Goal: Information Seeking & Learning: Compare options

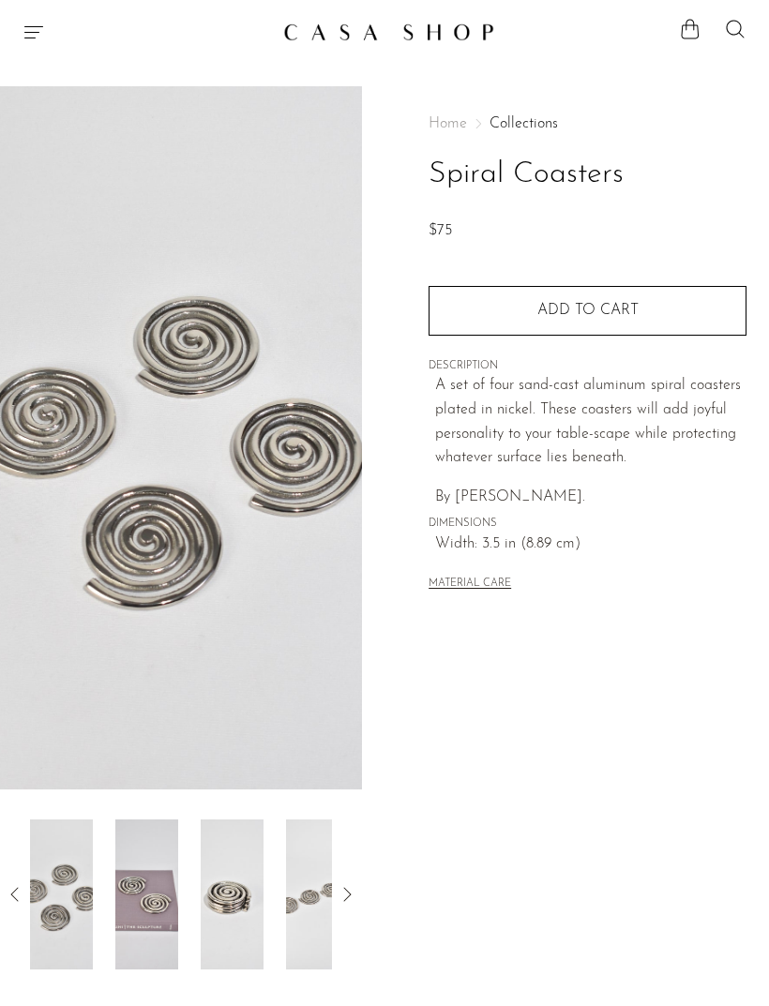
click at [30, 25] on icon "Menu" at bounding box center [34, 32] width 23 height 23
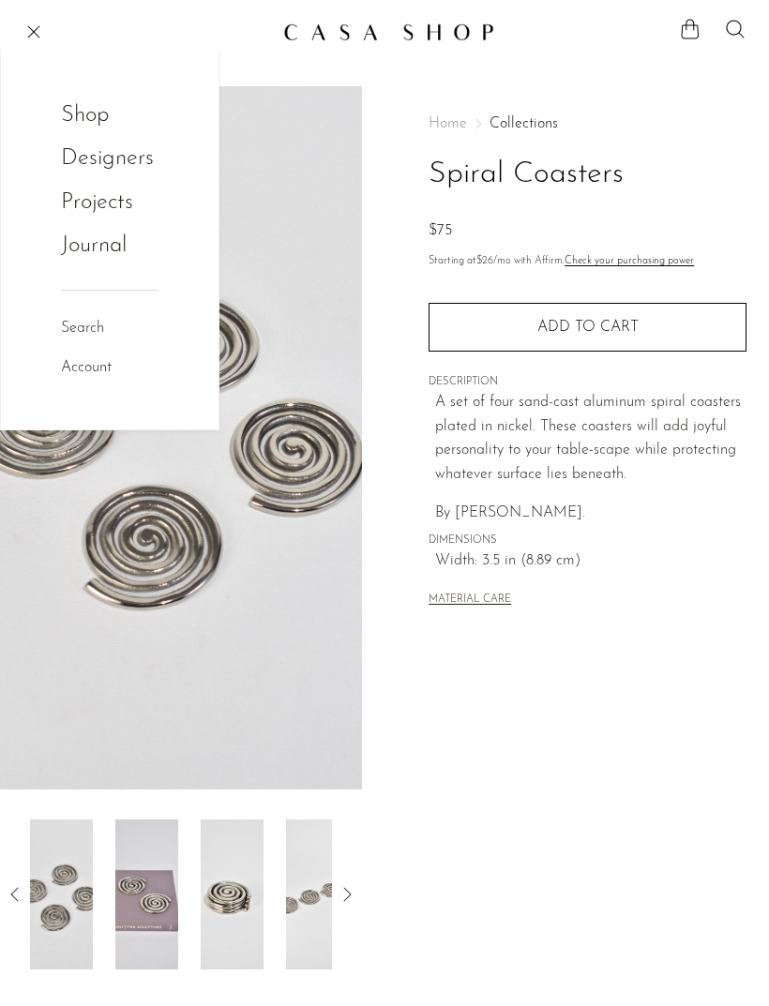
click at [84, 110] on link "Shop" at bounding box center [97, 116] width 73 height 36
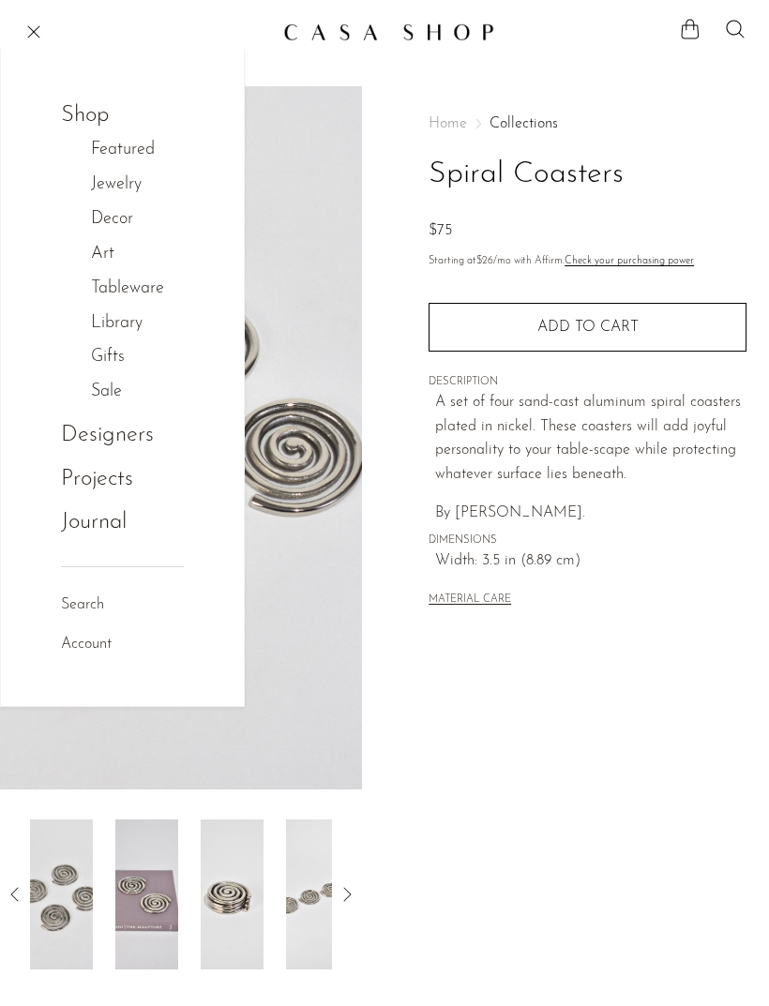
click at [113, 281] on link "Tableware" at bounding box center [137, 289] width 93 height 27
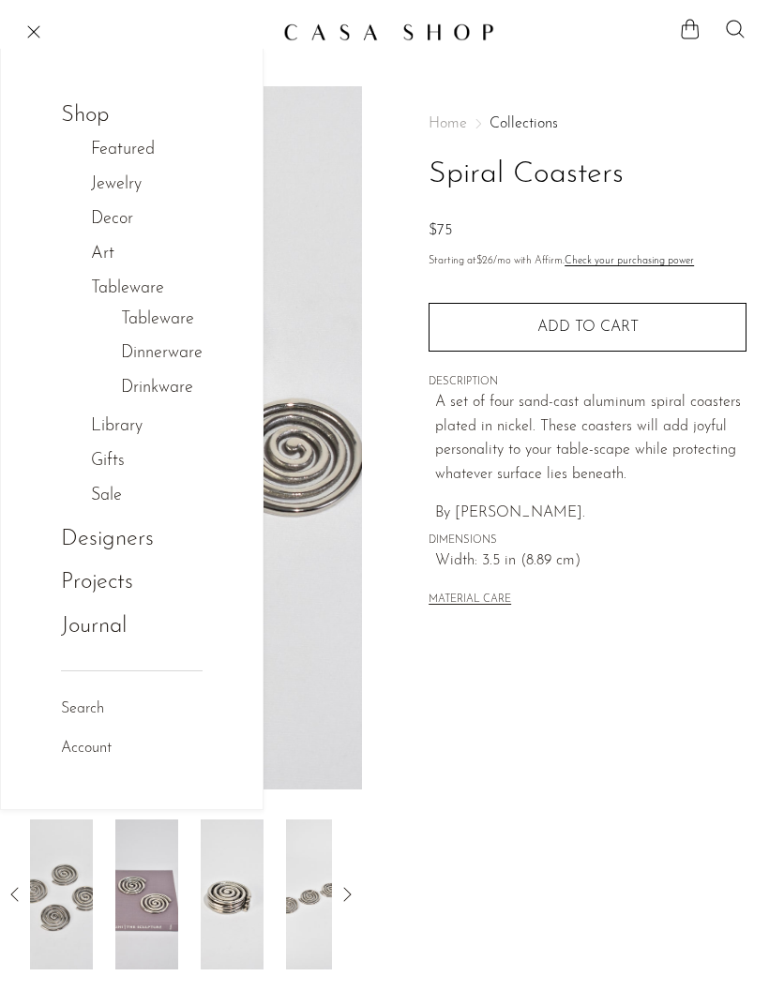
click at [140, 312] on link "Tableware" at bounding box center [157, 320] width 73 height 27
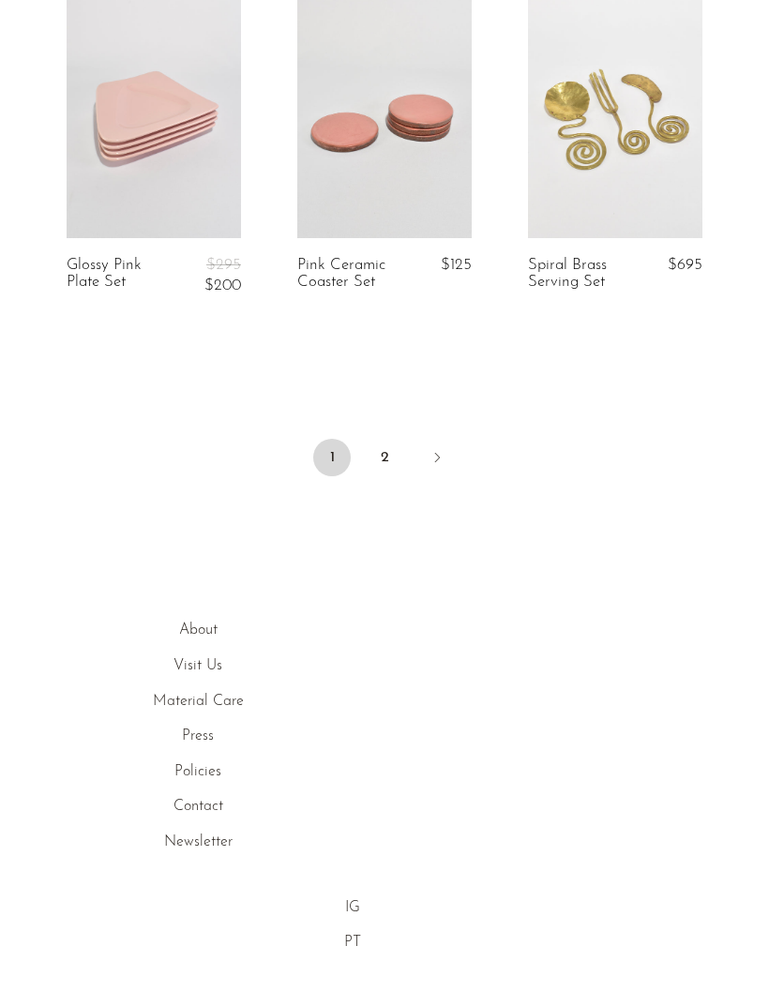
scroll to position [4004, 0]
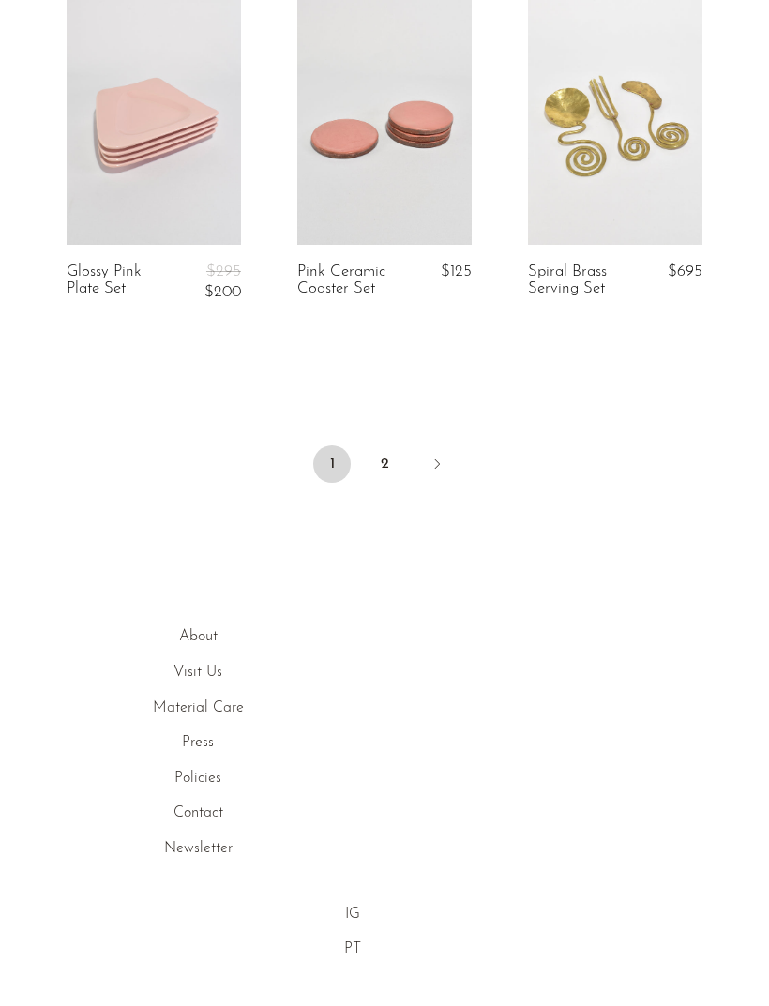
click at [447, 478] on link "Next" at bounding box center [437, 466] width 38 height 41
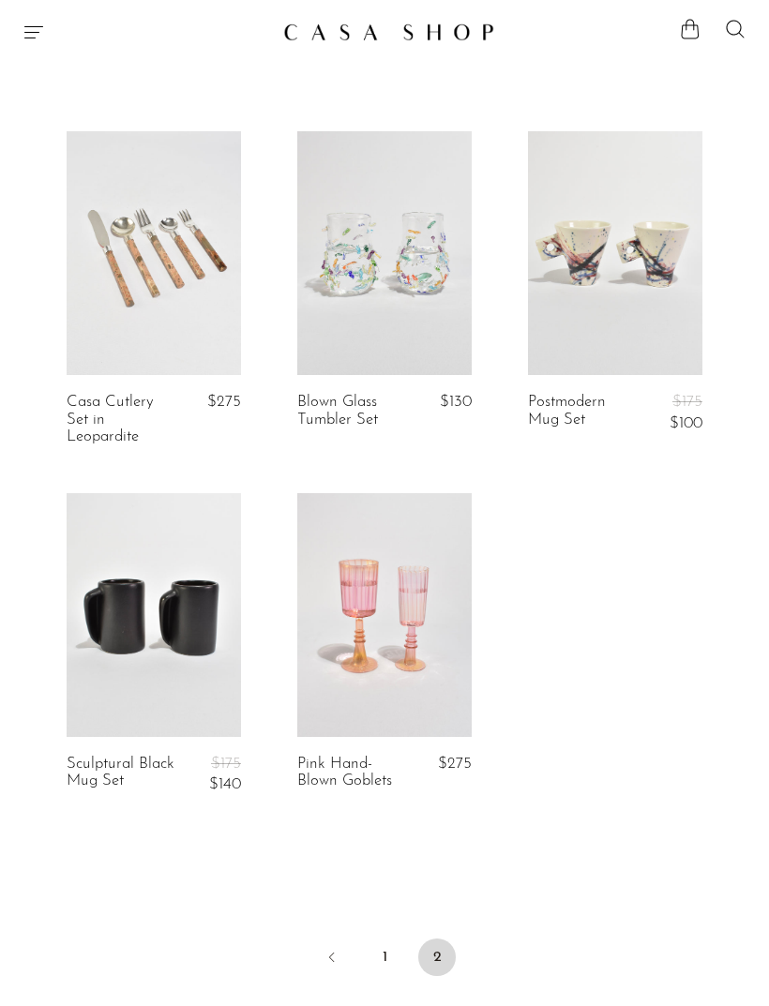
click at [19, 33] on div "Shop Featured New Arrivals Bestsellers Coming Soon Jewelry Jewelry All Earrings…" at bounding box center [384, 32] width 769 height 34
click at [42, 33] on icon "Menu" at bounding box center [34, 32] width 23 height 23
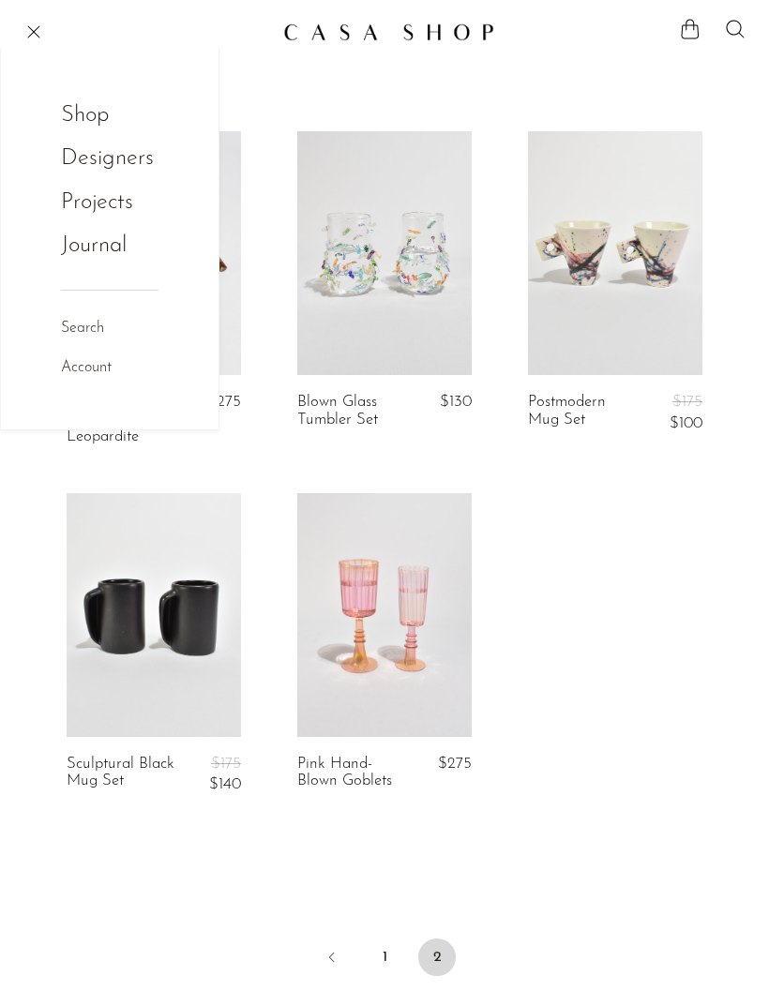
click at [95, 113] on link "Shop" at bounding box center [97, 116] width 73 height 36
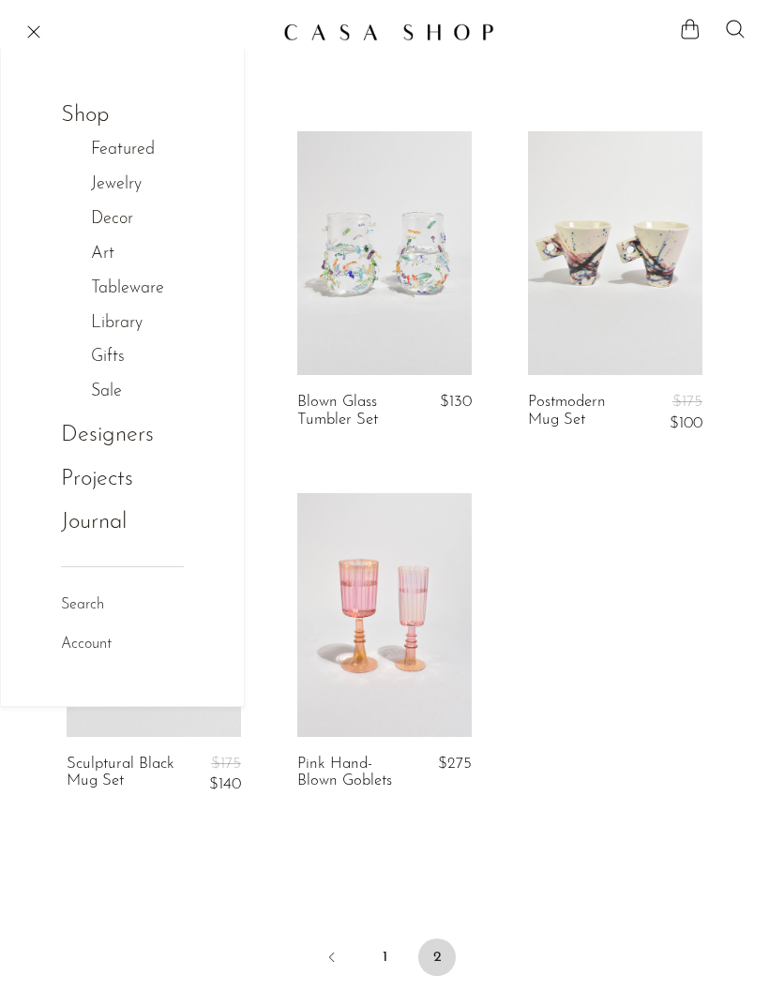
click at [112, 286] on link "Tableware" at bounding box center [137, 289] width 93 height 27
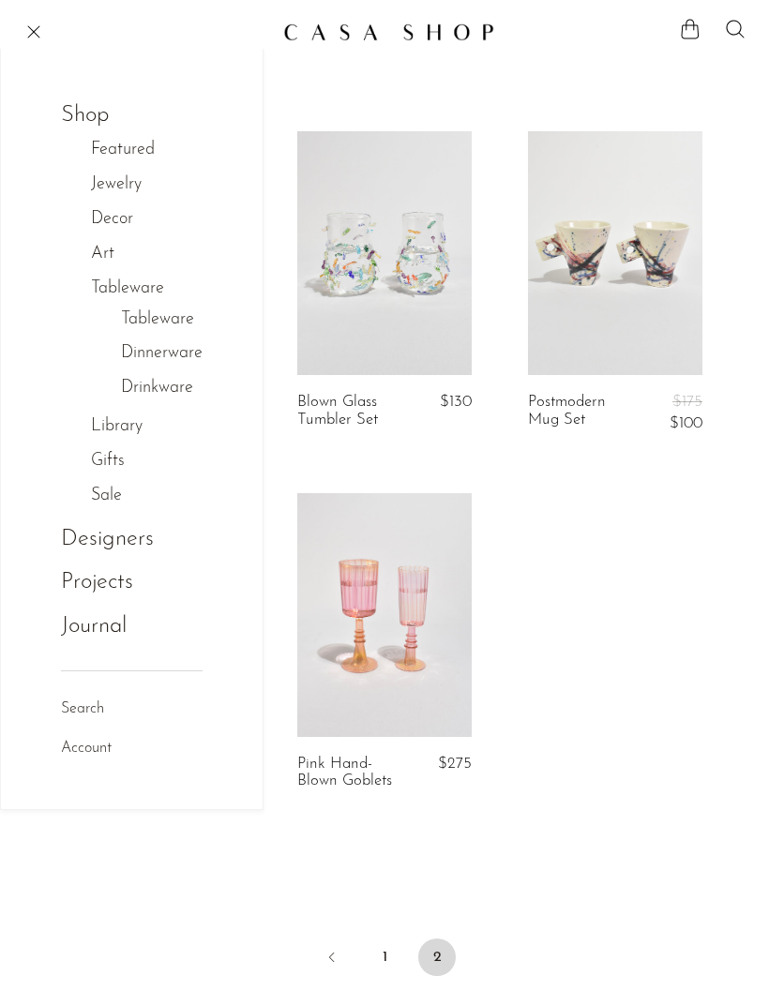
click at [136, 348] on link "Dinnerware" at bounding box center [162, 353] width 82 height 27
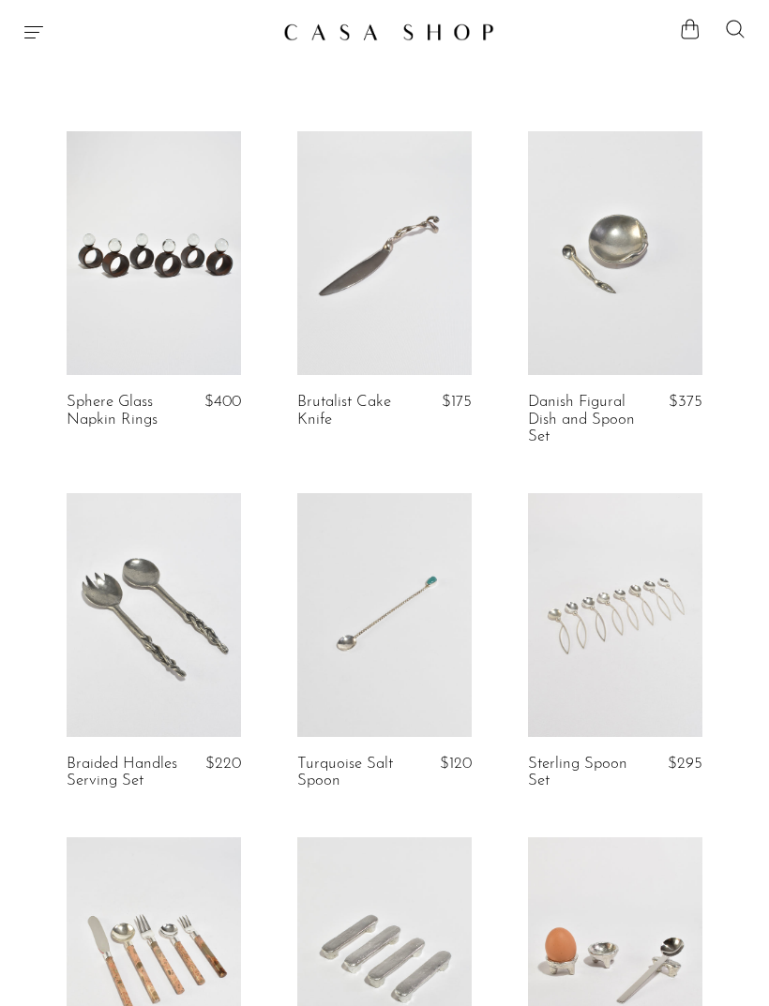
click at [25, 21] on icon "Menu" at bounding box center [34, 32] width 23 height 23
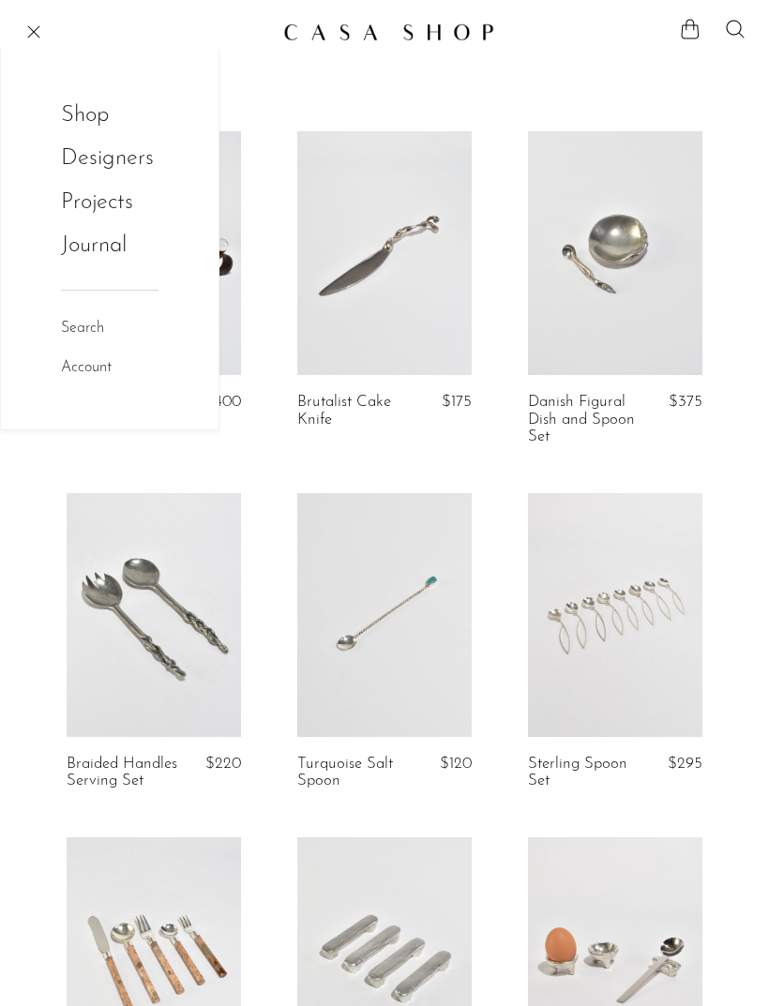
click at [74, 165] on link "Designers" at bounding box center [107, 159] width 93 height 36
click at [64, 154] on link "Designers" at bounding box center [107, 159] width 93 height 36
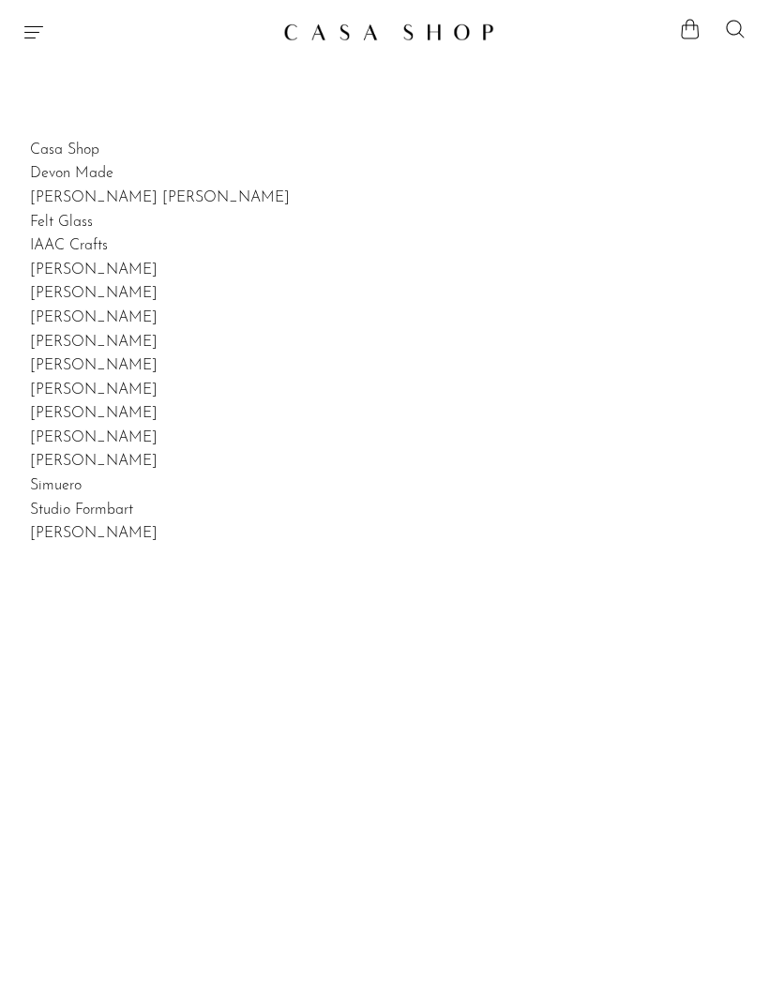
click at [27, 41] on icon "Menu" at bounding box center [34, 32] width 23 height 23
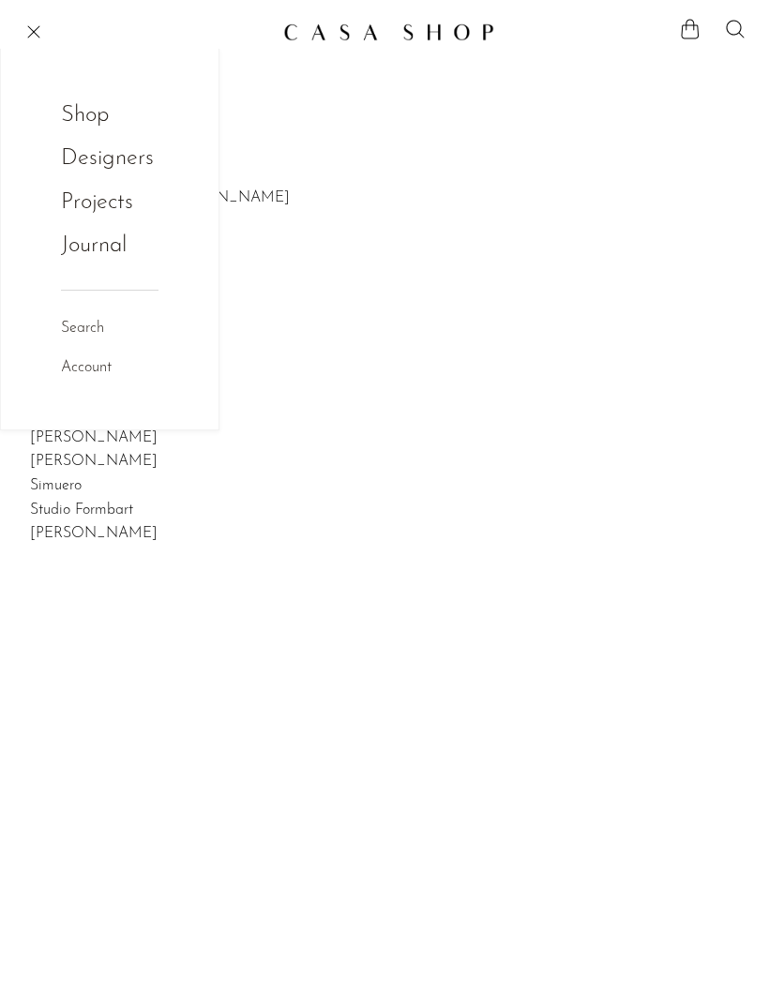
click at [73, 114] on link "Shop" at bounding box center [97, 116] width 73 height 36
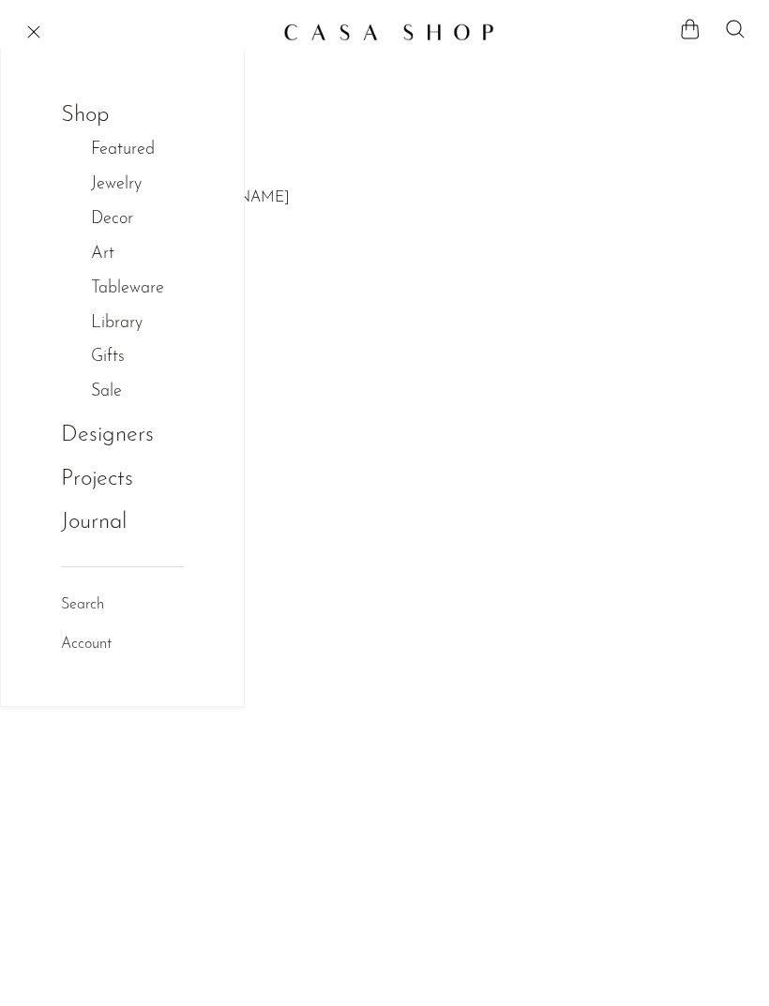
click at [106, 291] on link "Tableware" at bounding box center [137, 289] width 93 height 27
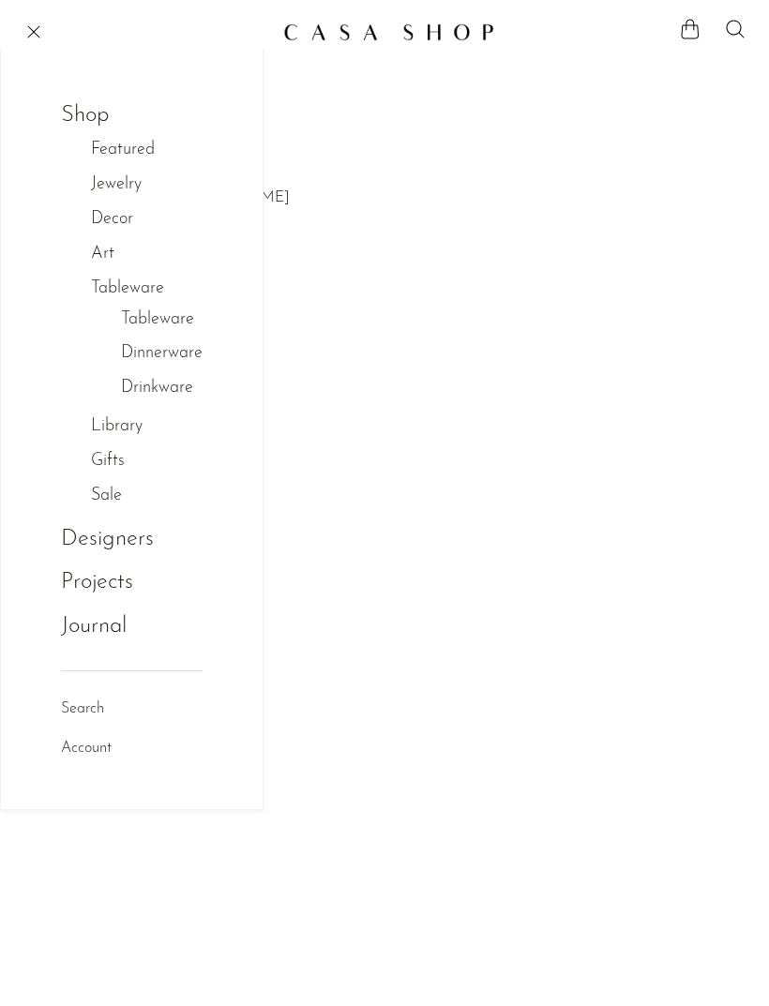
click at [144, 386] on link "Drinkware" at bounding box center [157, 388] width 72 height 27
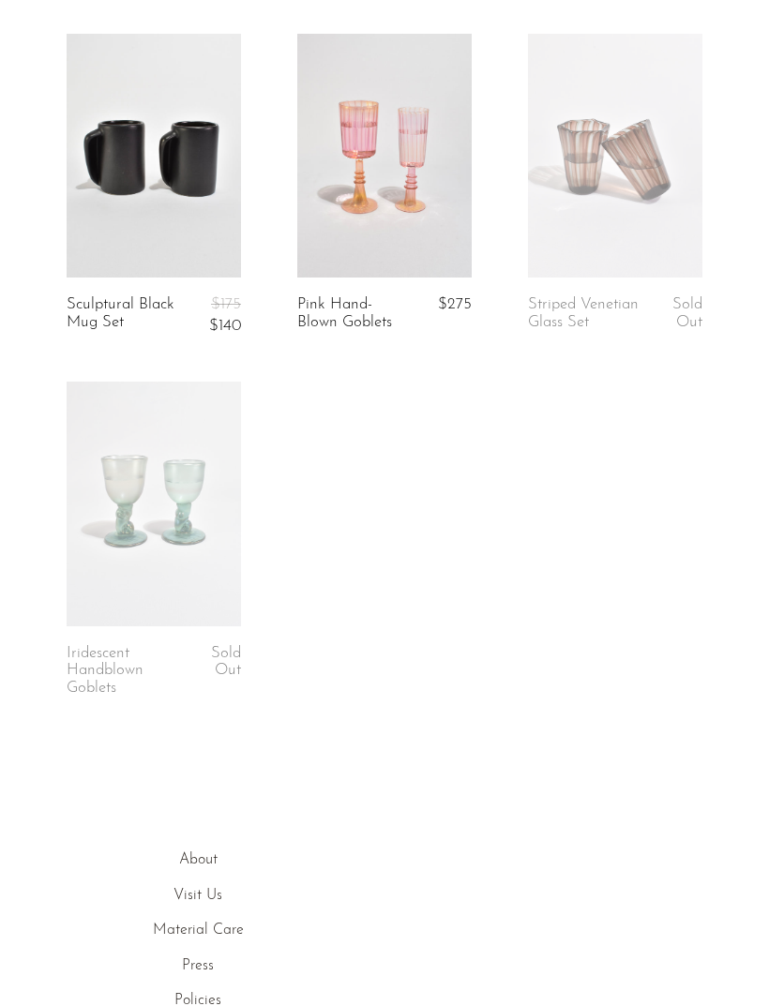
scroll to position [1152, 0]
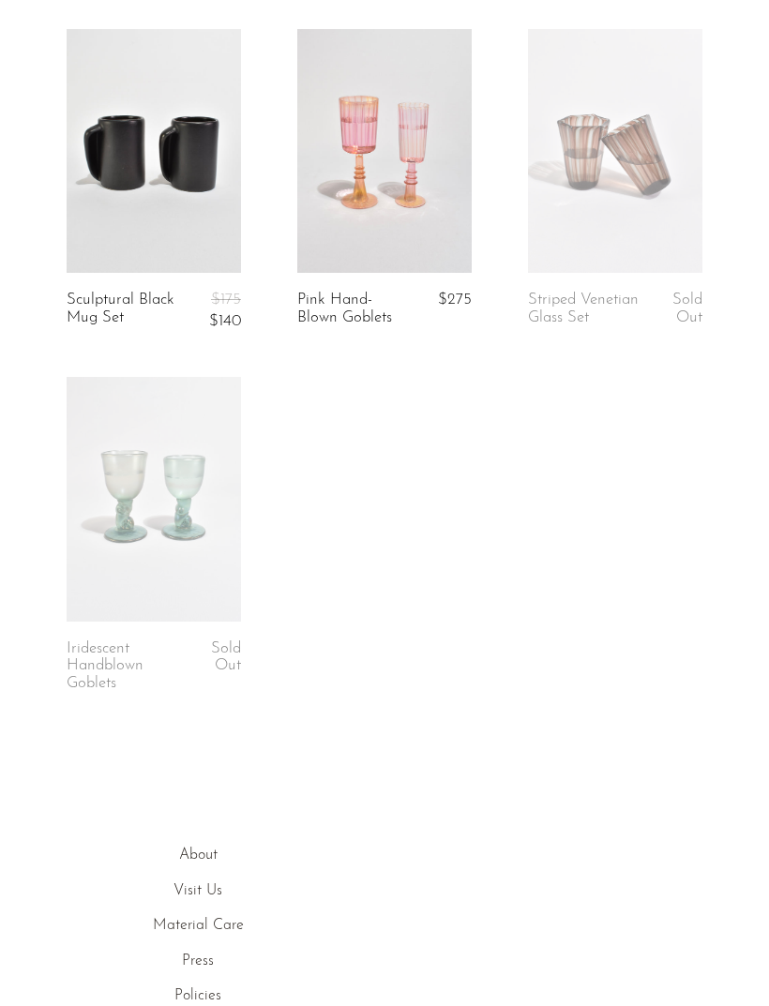
click at [112, 473] on link at bounding box center [154, 499] width 174 height 244
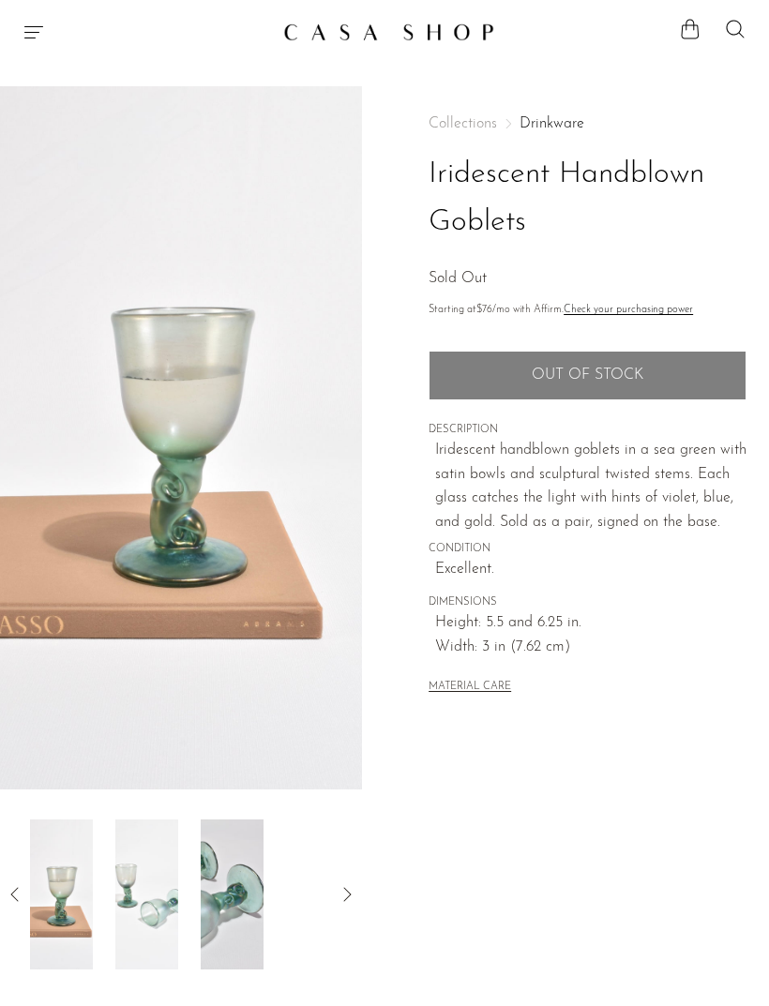
click at [202, 923] on img at bounding box center [232, 894] width 63 height 150
click at [229, 927] on div at bounding box center [181, 894] width 302 height 150
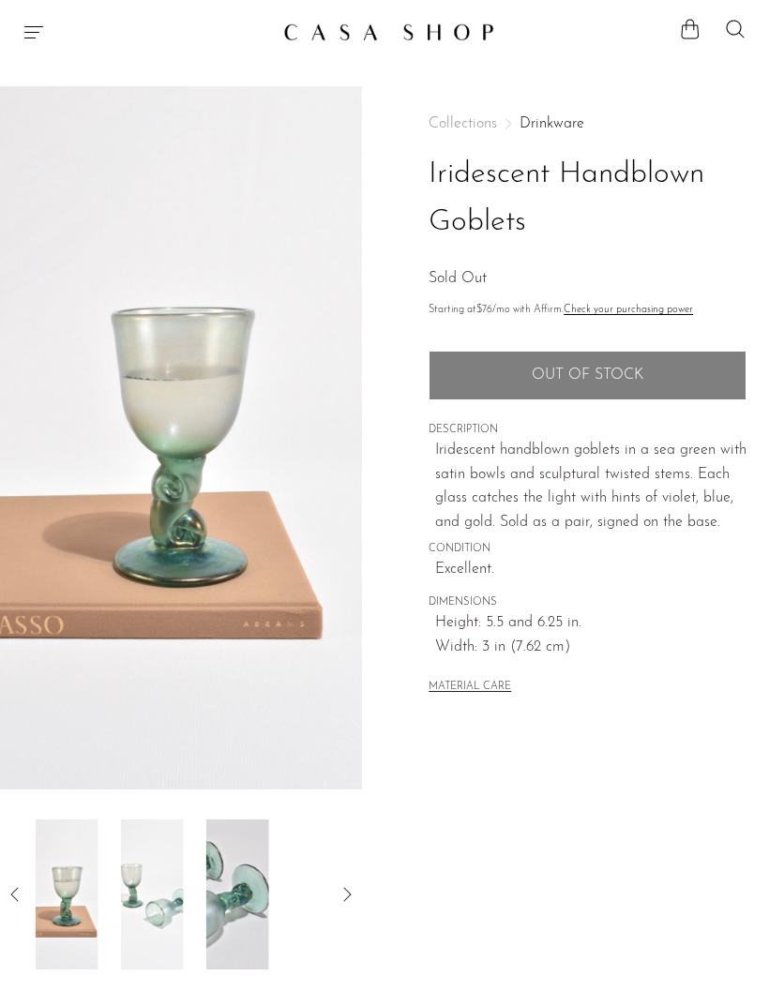
click at [84, 932] on img at bounding box center [67, 894] width 63 height 150
click at [83, 925] on img at bounding box center [63, 894] width 63 height 150
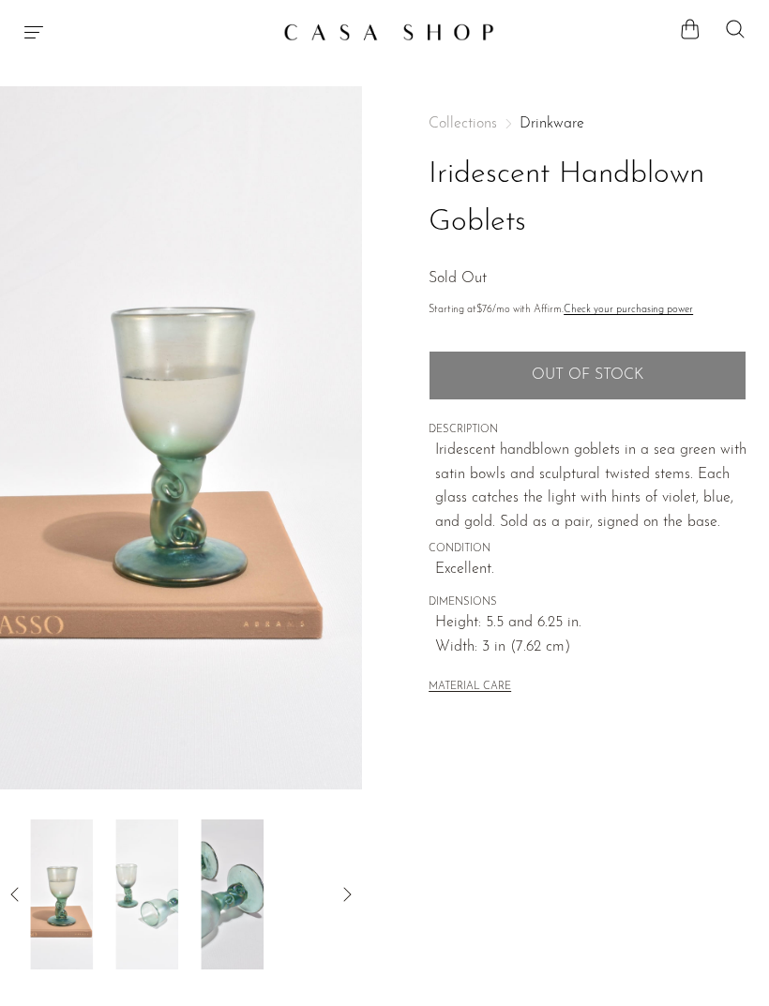
click at [92, 929] on img at bounding box center [61, 894] width 63 height 150
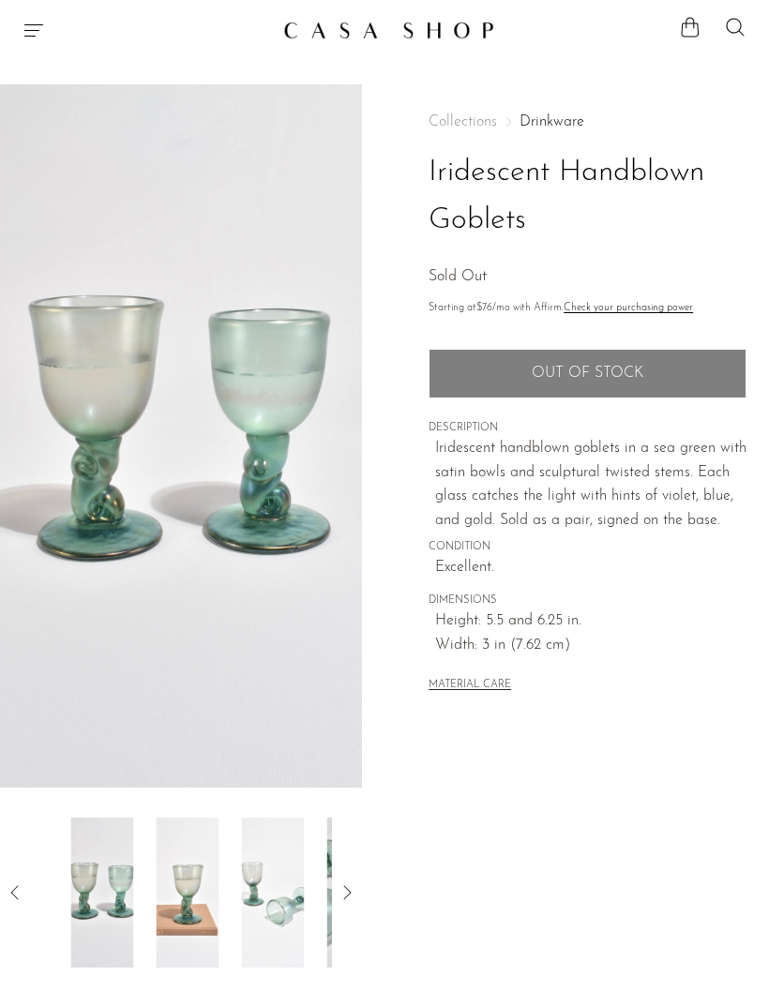
scroll to position [5, 0]
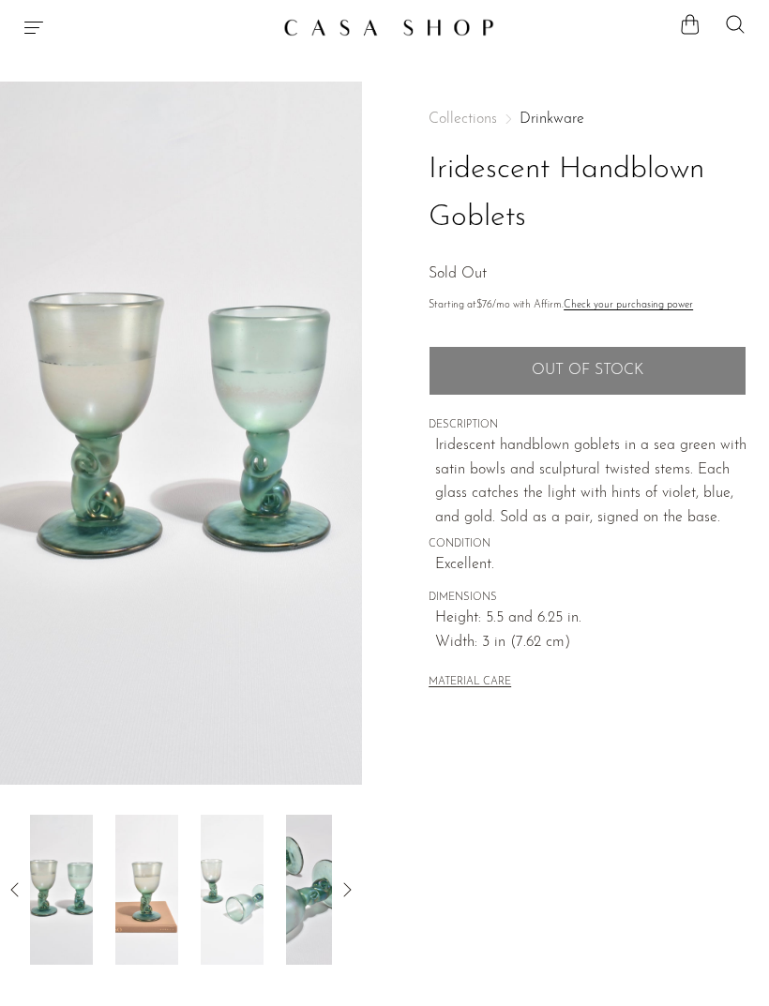
click at [34, 36] on icon "Menu" at bounding box center [34, 27] width 23 height 23
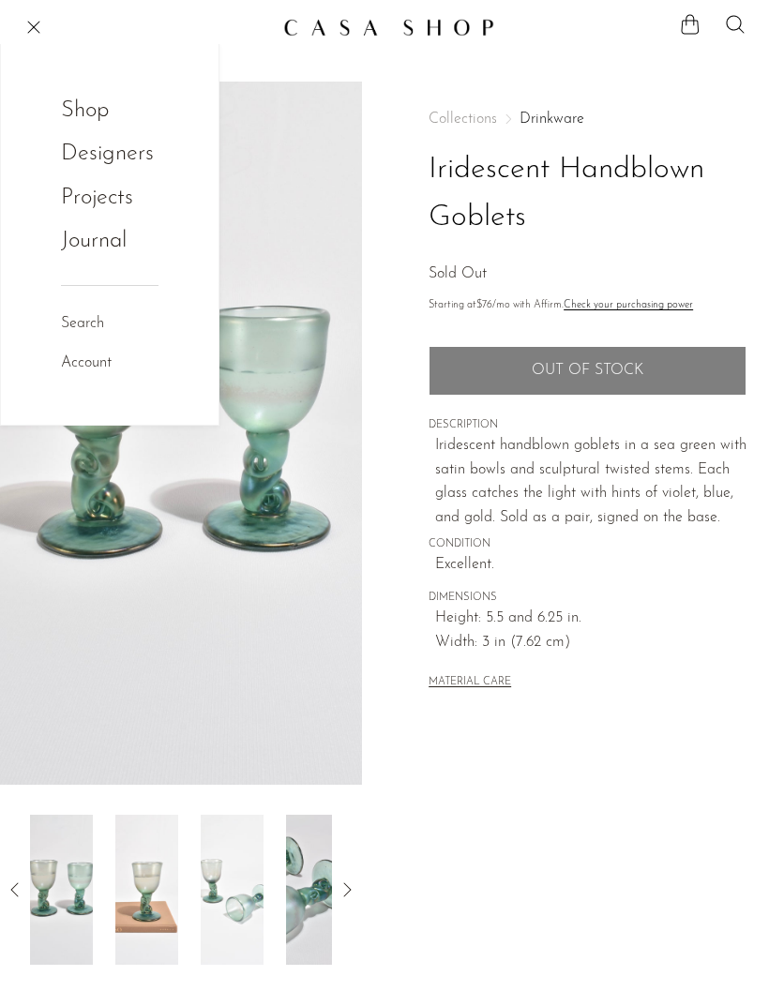
click at [92, 157] on link "Designers" at bounding box center [107, 154] width 93 height 36
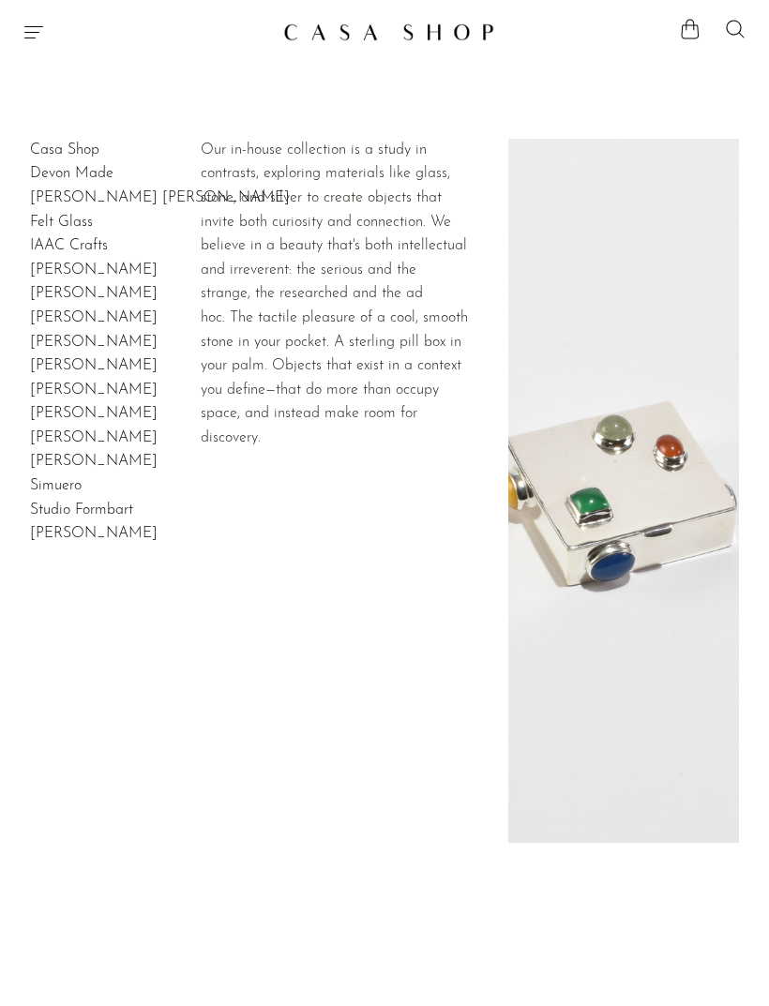
click at [65, 158] on link "Casa Shop" at bounding box center [64, 150] width 69 height 15
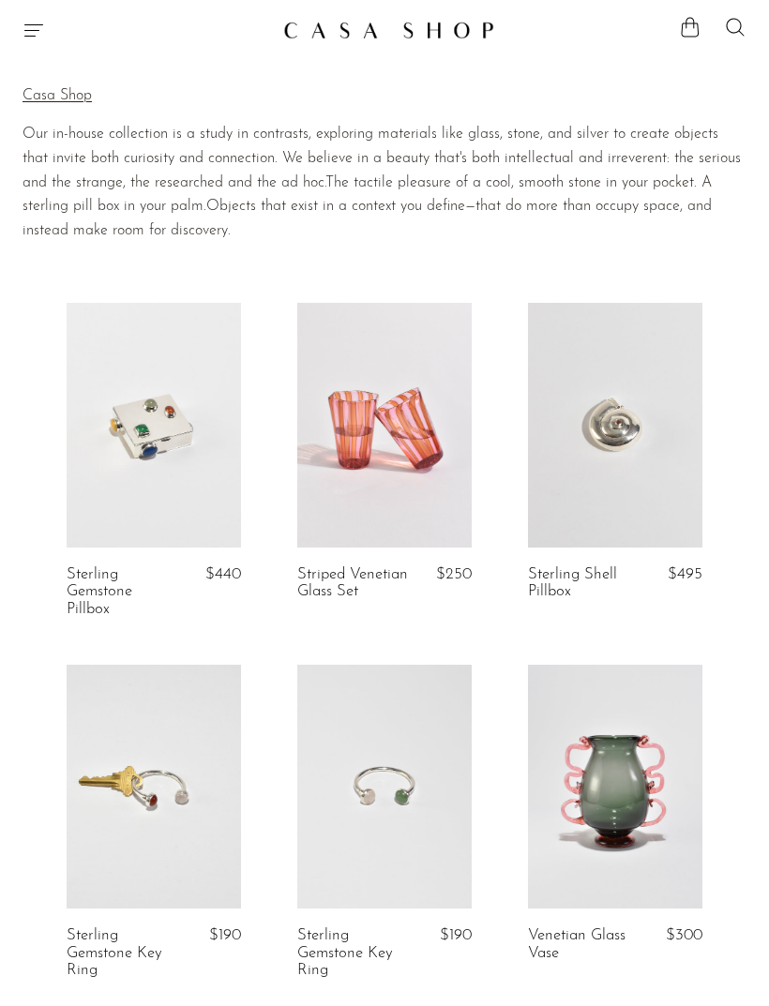
scroll to position [1, 0]
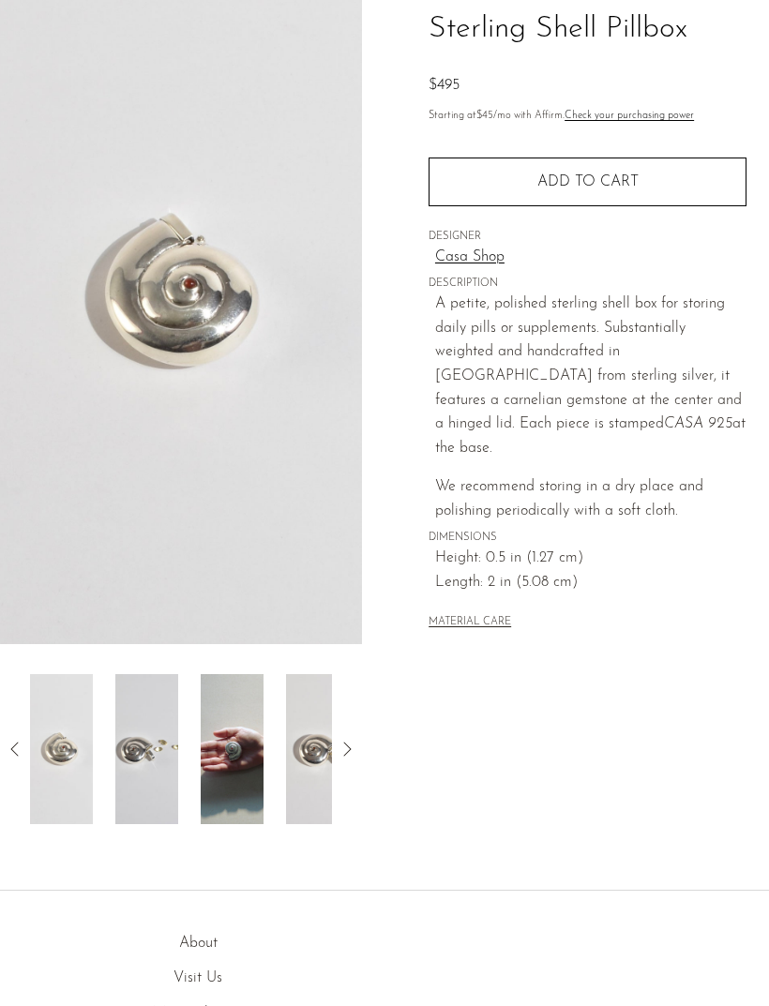
scroll to position [193, 0]
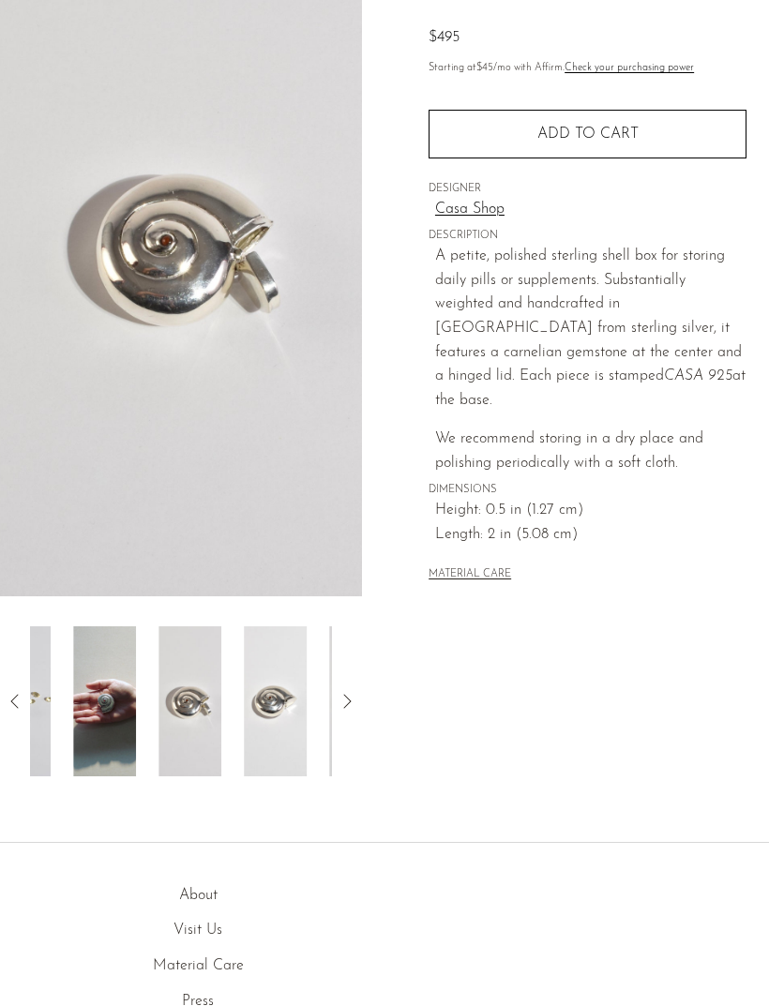
click at [206, 757] on img at bounding box center [189, 701] width 63 height 150
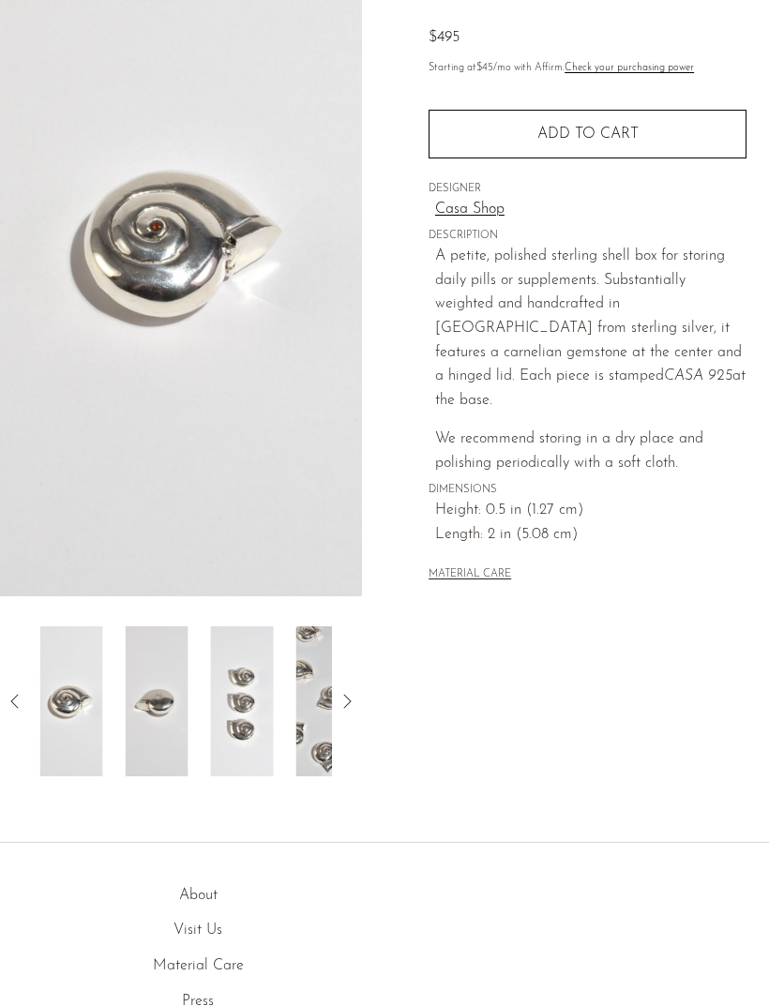
click at [170, 747] on img at bounding box center [157, 701] width 63 height 150
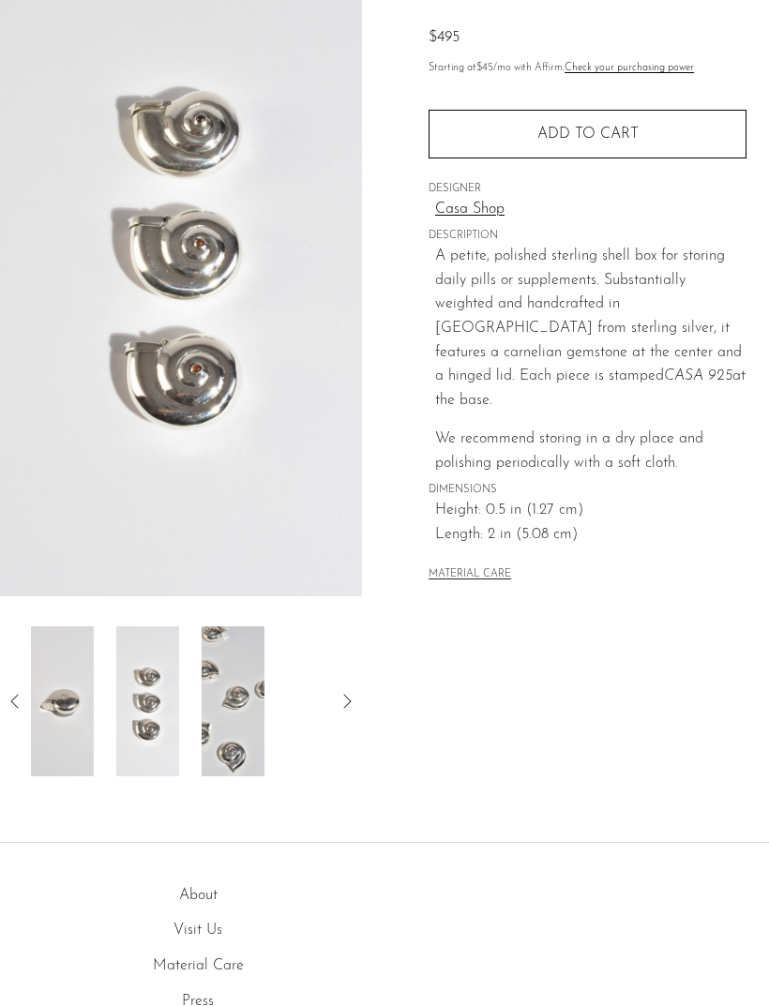
click at [160, 750] on div at bounding box center [181, 701] width 302 height 150
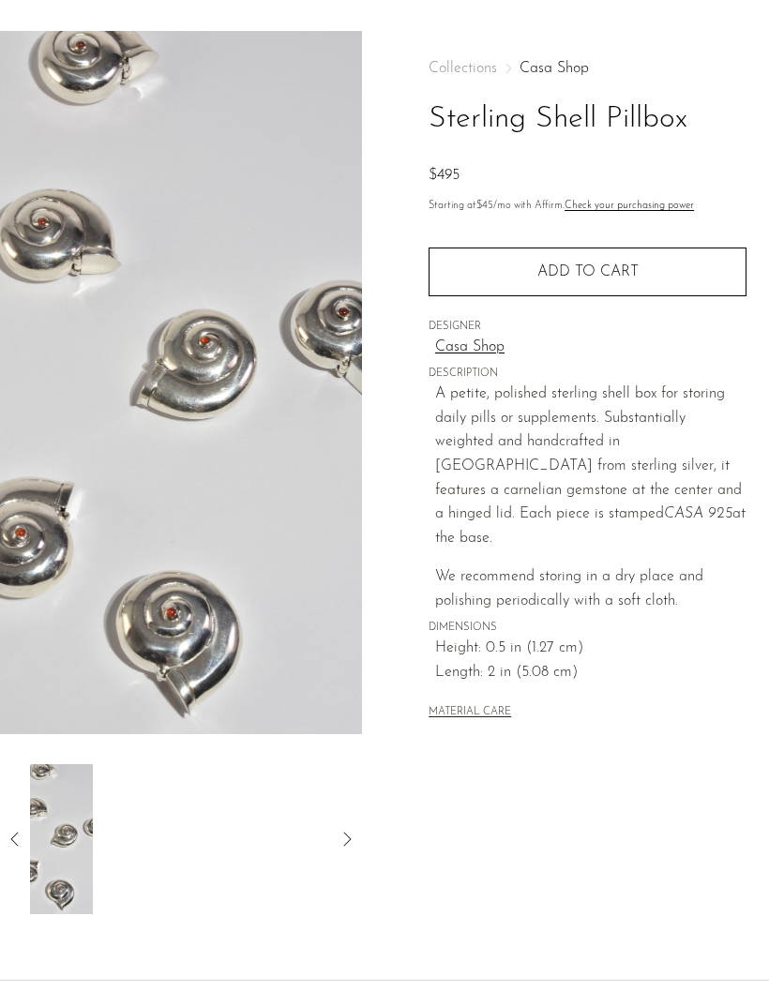
scroll to position [0, 0]
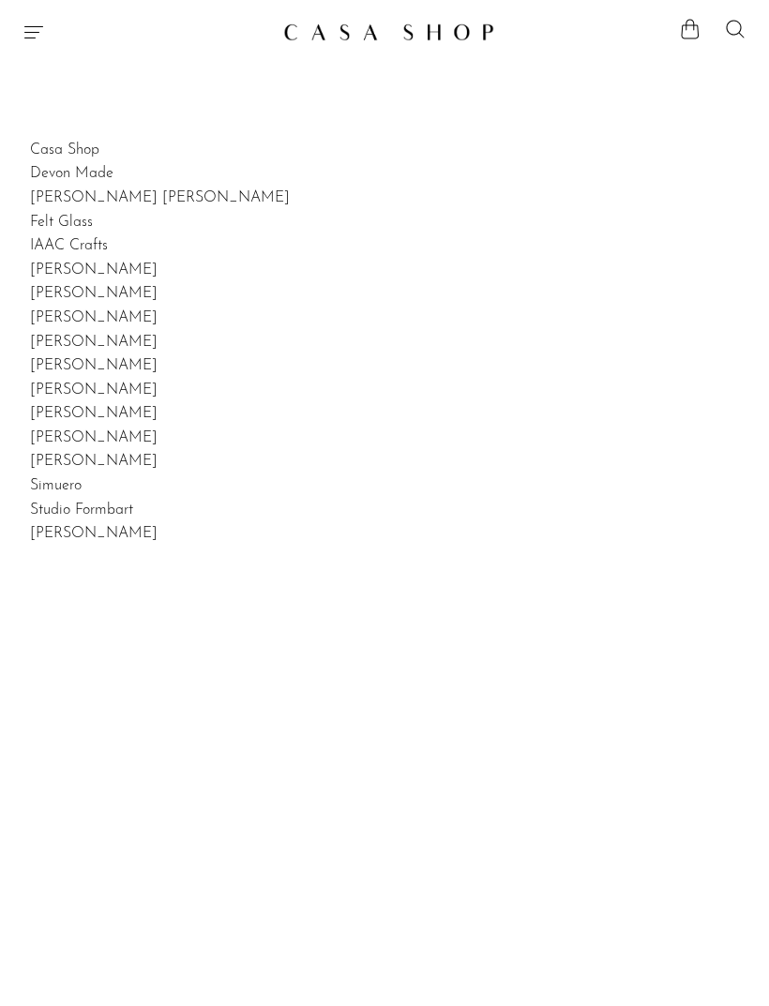
click at [65, 181] on link "Devon Made" at bounding box center [71, 173] width 83 height 15
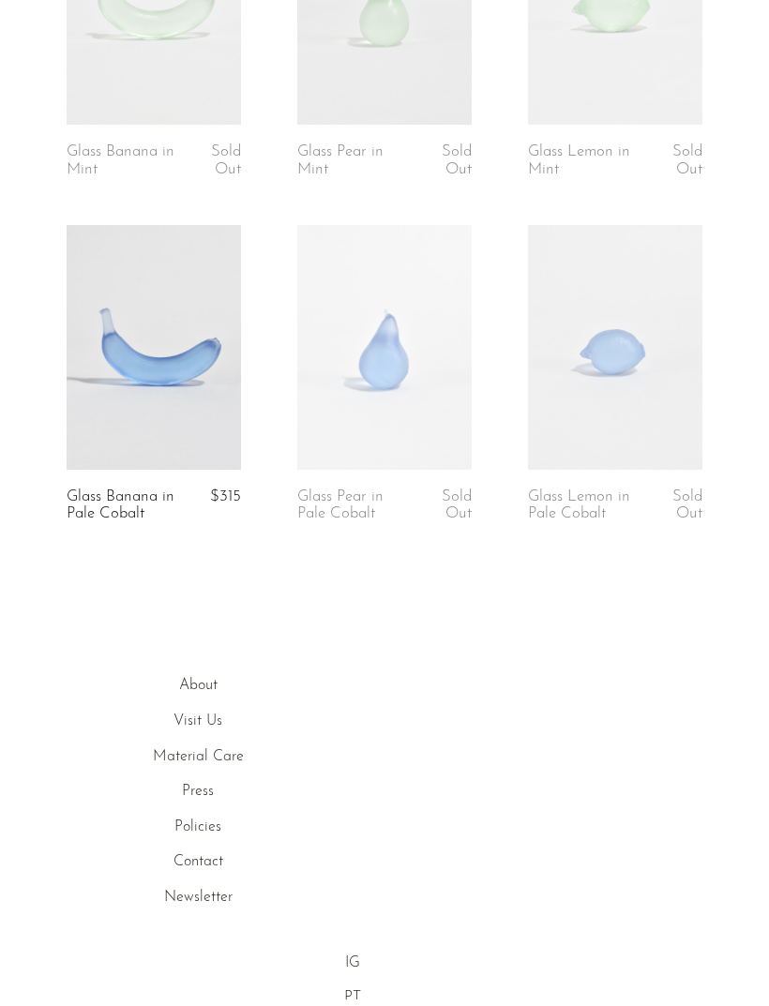
scroll to position [2171, 0]
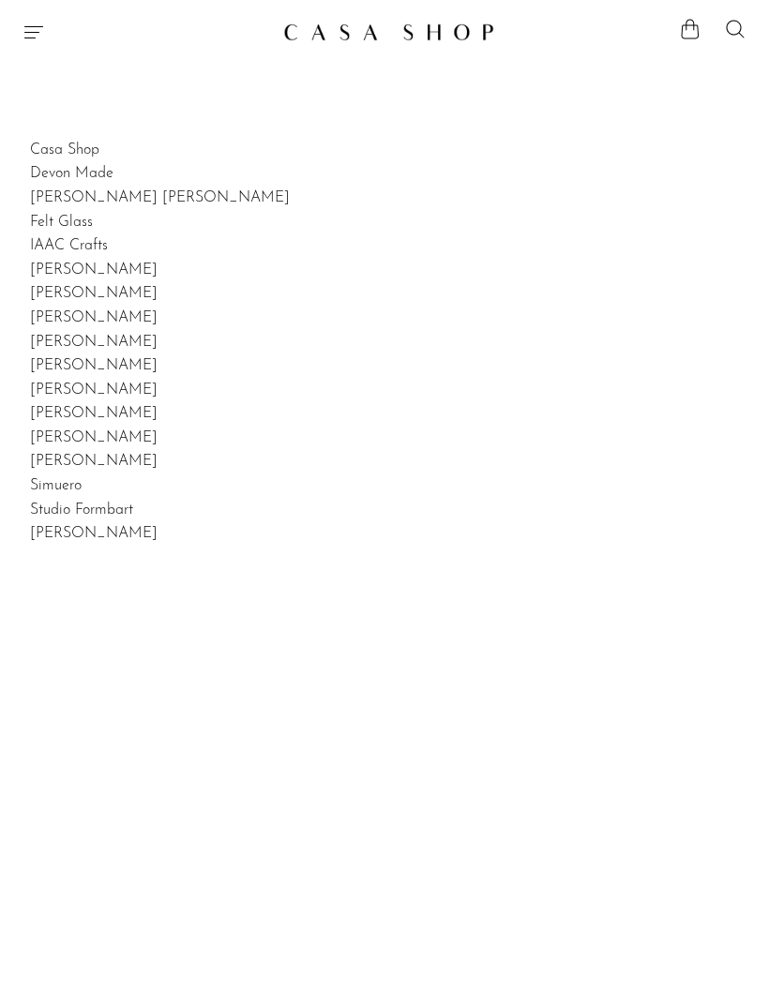
scroll to position [23, 0]
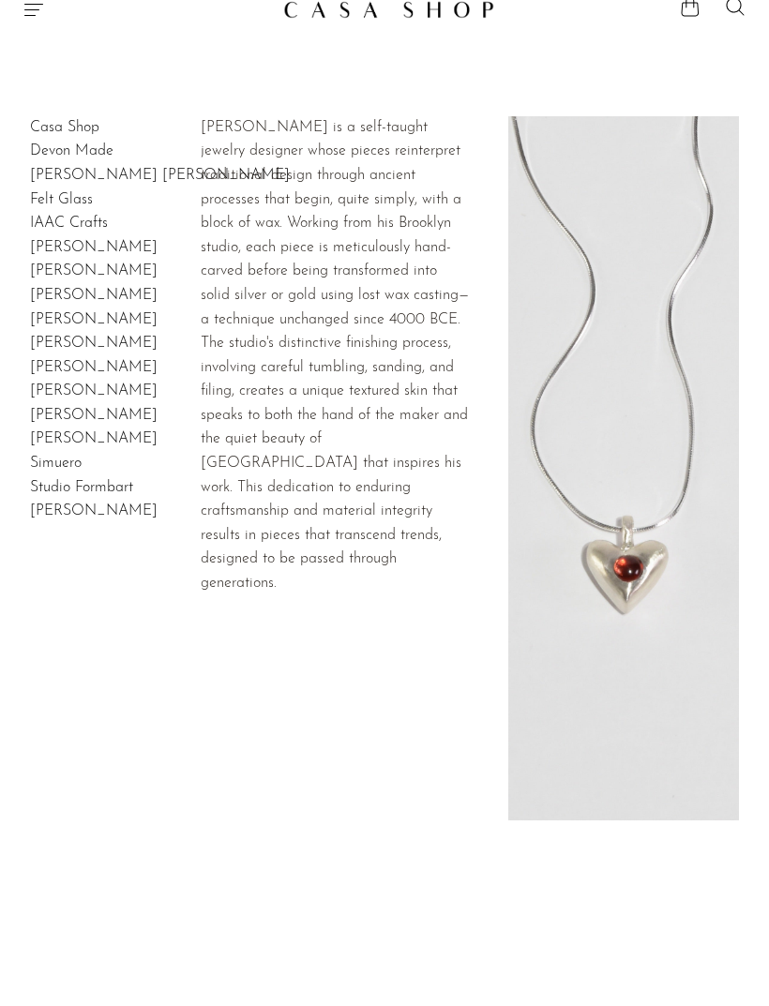
click at [79, 183] on link "Dunton Ellerkamp" at bounding box center [160, 175] width 260 height 15
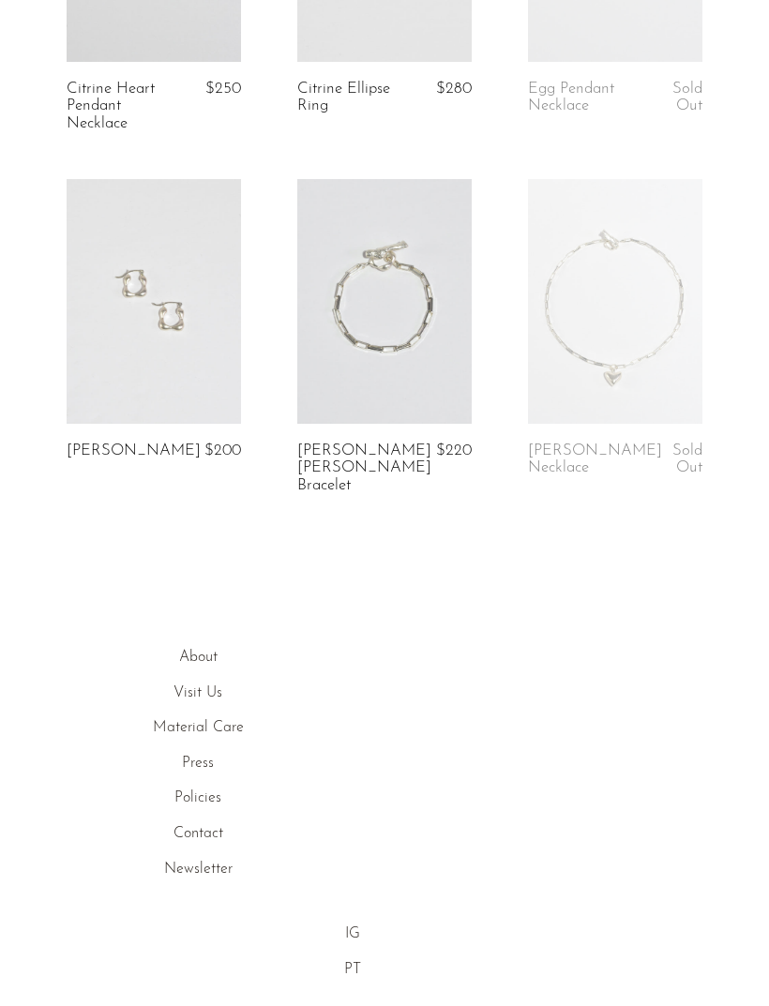
scroll to position [1253, 0]
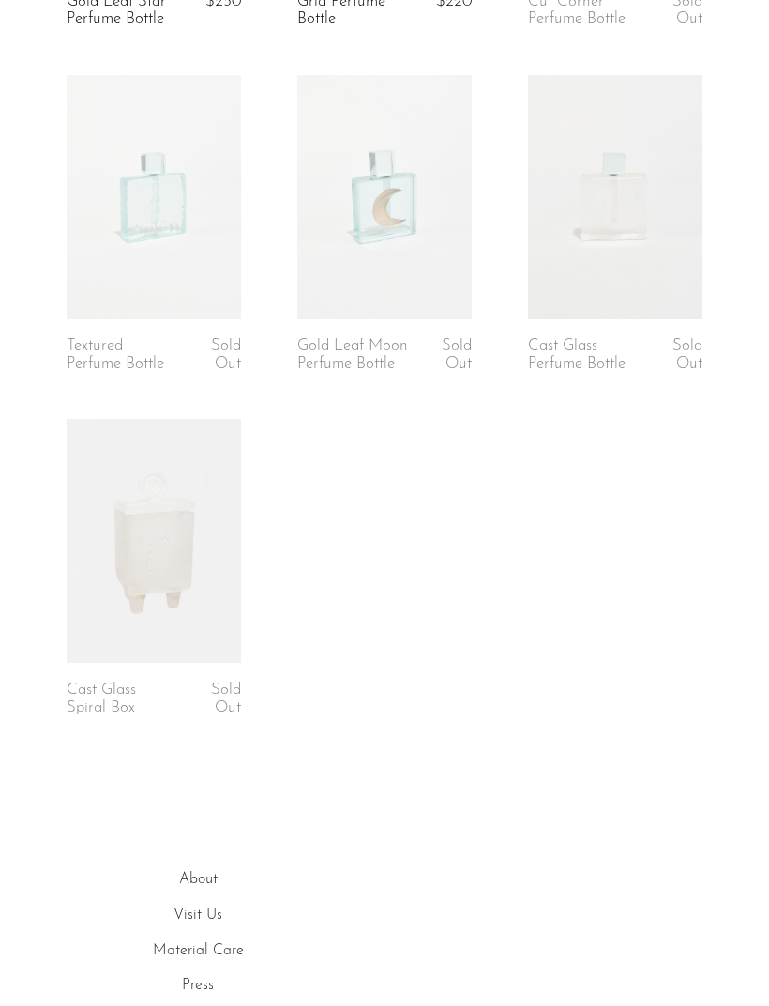
scroll to position [597, 0]
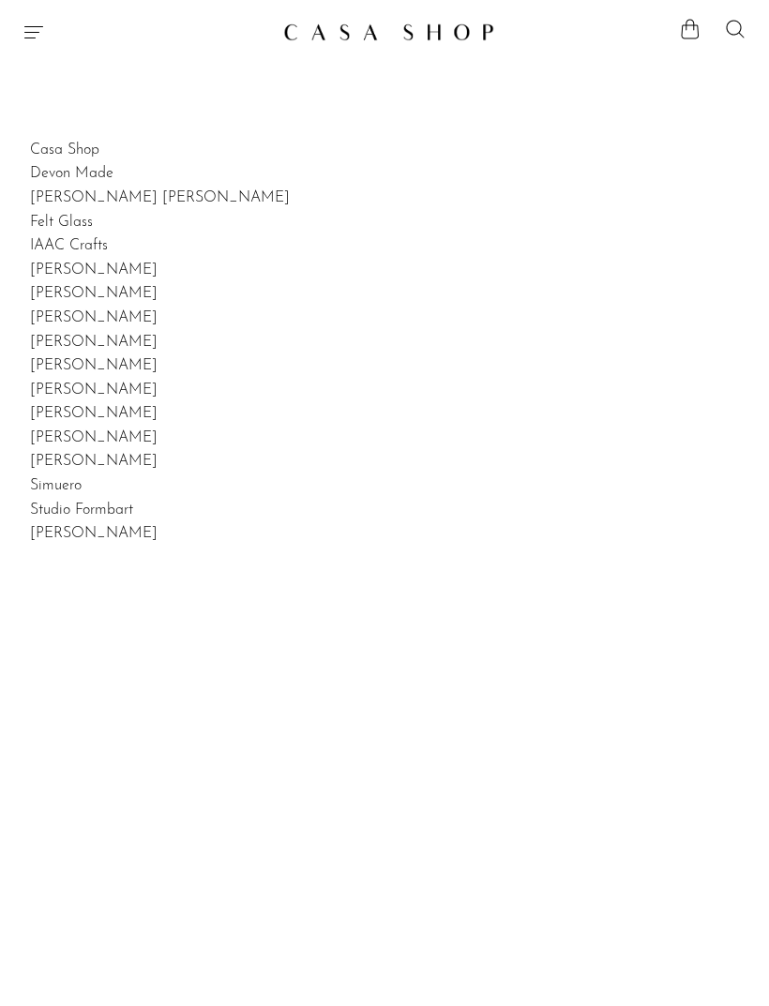
scroll to position [174, 0]
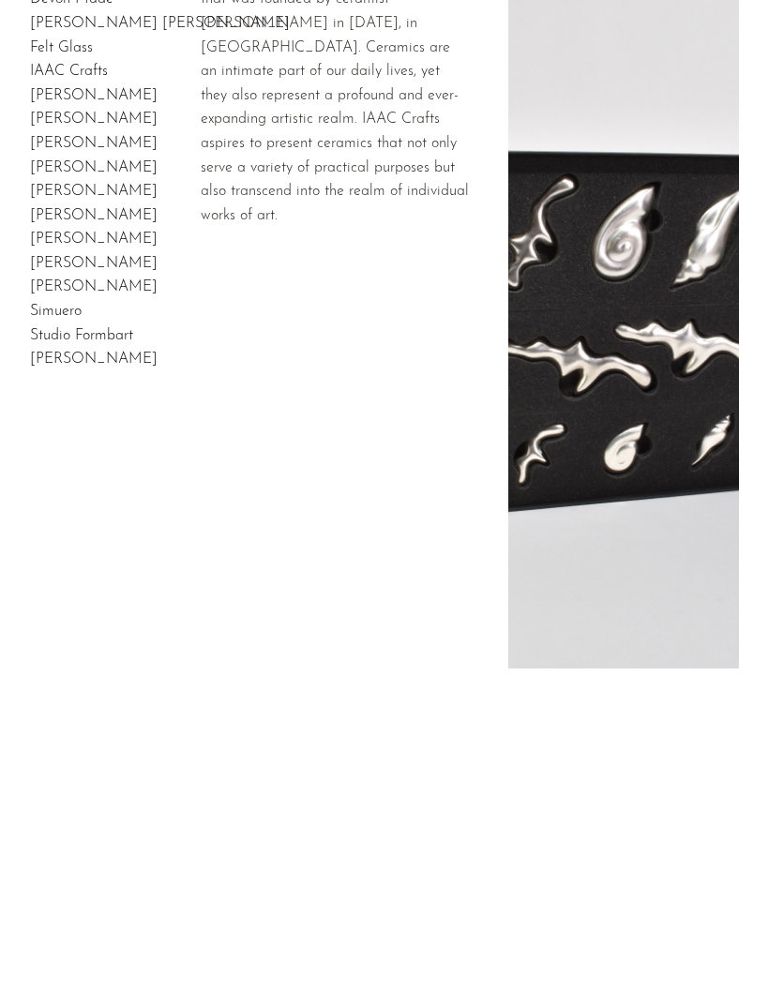
click at [43, 79] on link "IAAC Crafts" at bounding box center [69, 71] width 78 height 15
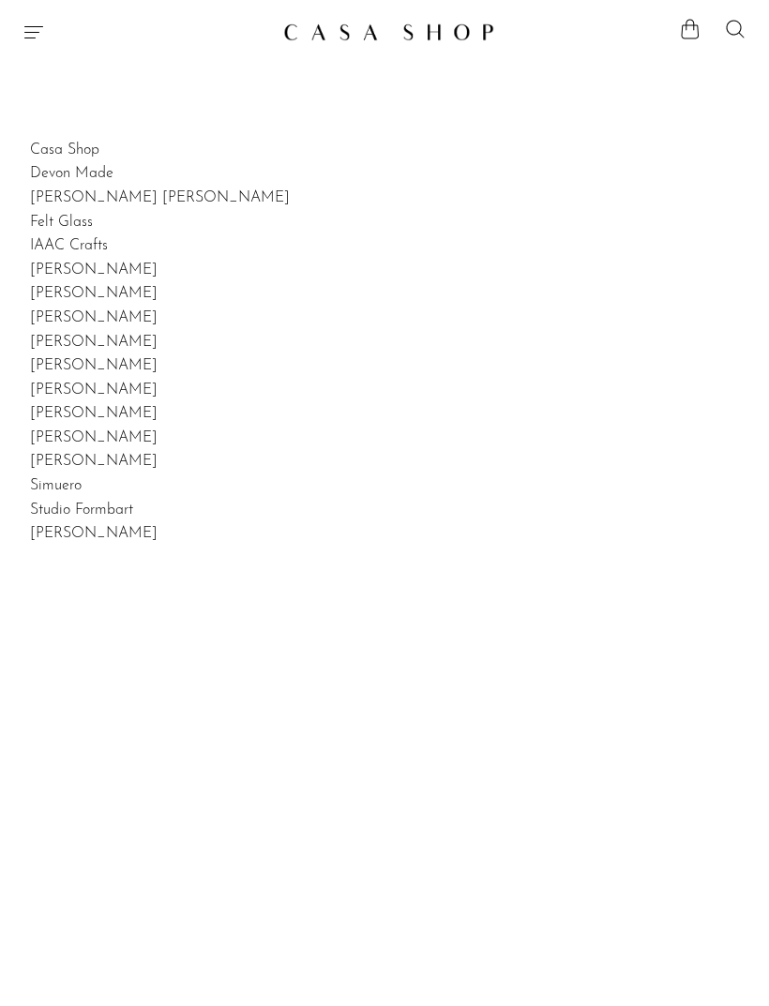
scroll to position [174, 0]
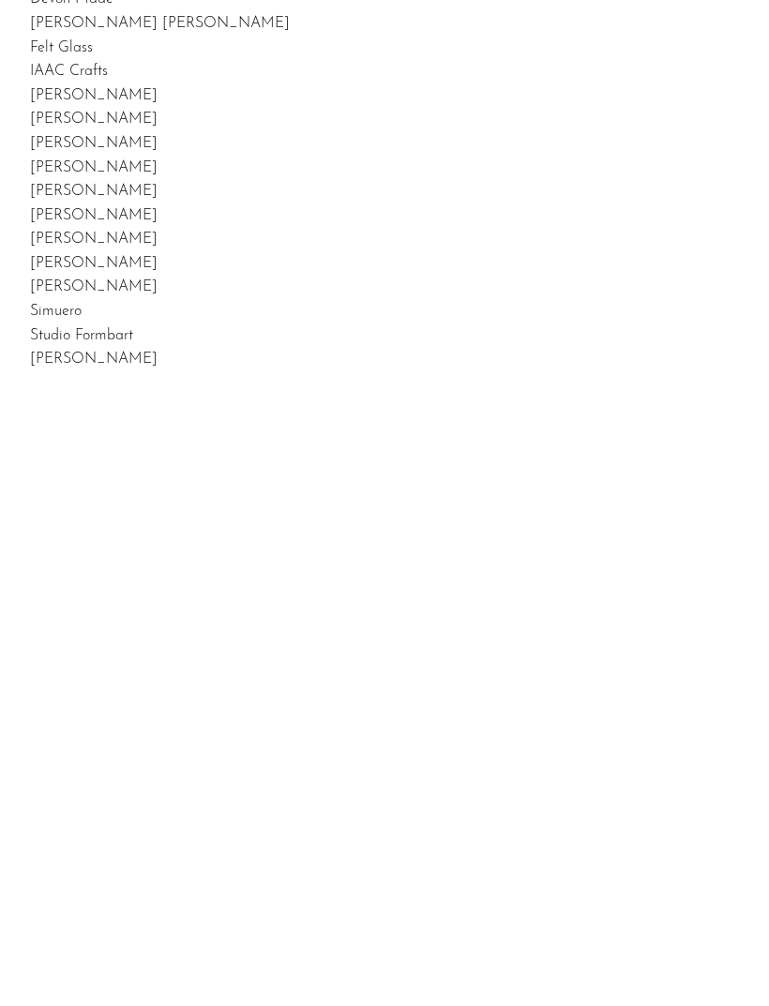
click at [57, 103] on link "[PERSON_NAME]" at bounding box center [94, 95] width 128 height 15
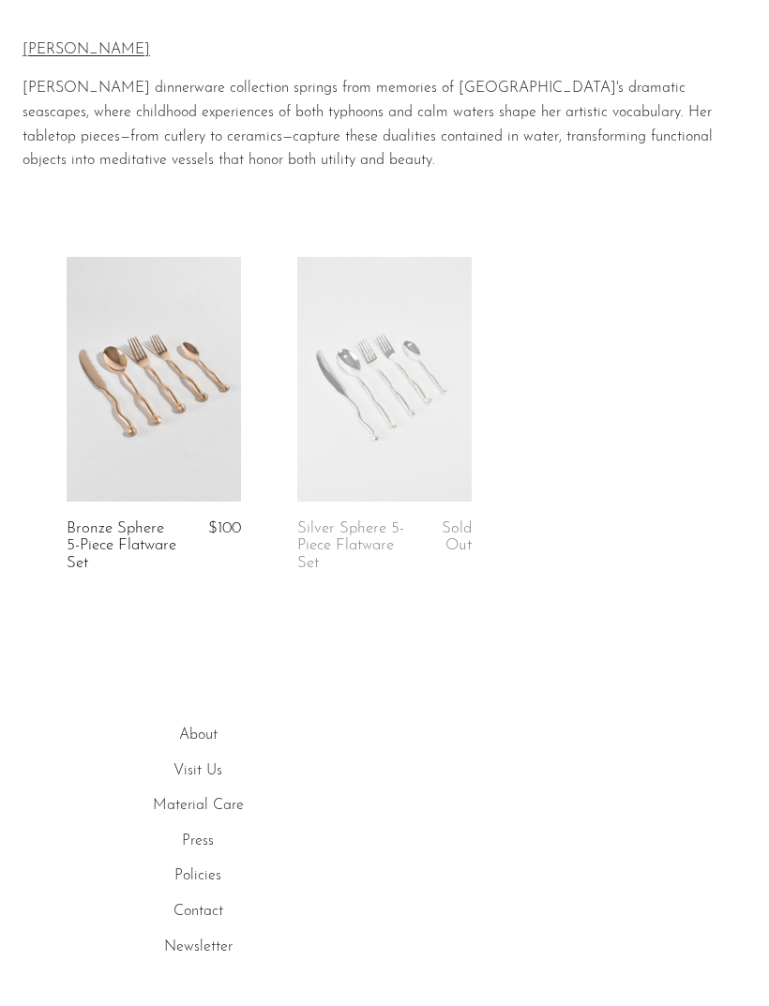
scroll to position [56, 0]
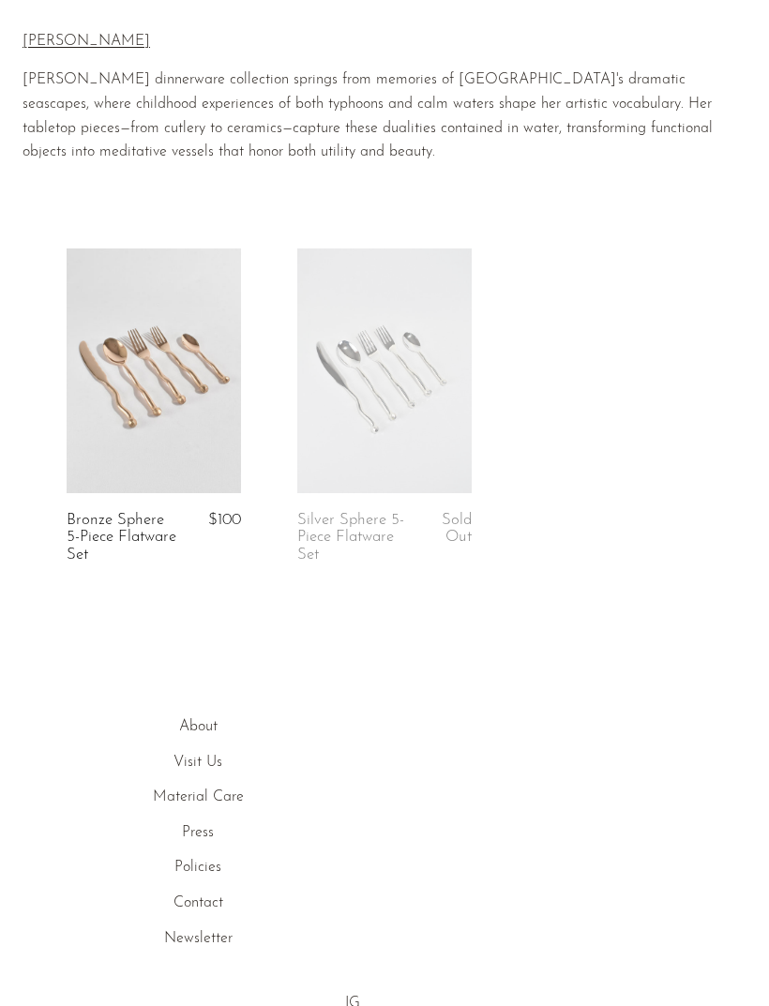
click at [466, 384] on link at bounding box center [384, 370] width 174 height 244
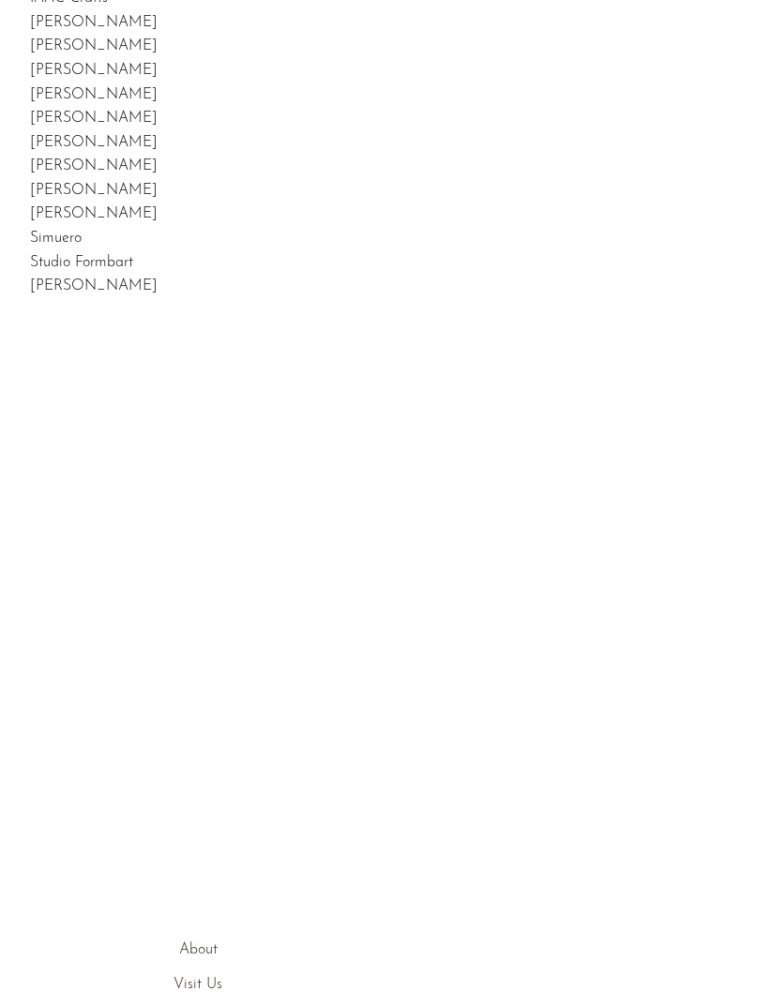
scroll to position [263, 0]
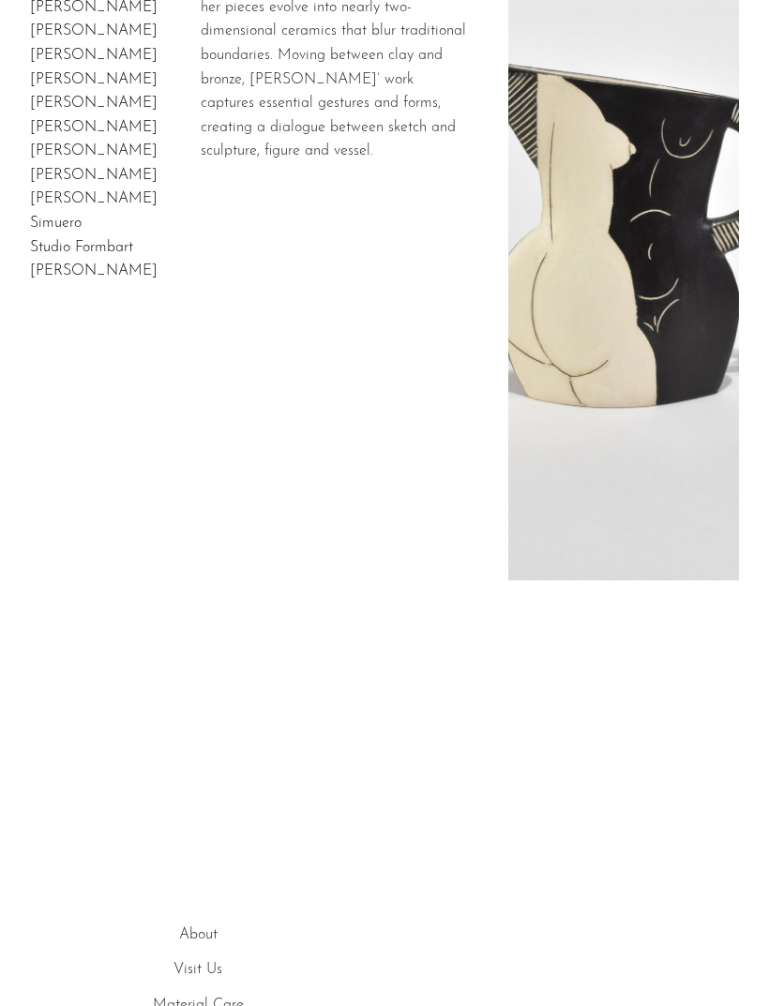
click at [61, 38] on link "[PERSON_NAME]" at bounding box center [94, 30] width 128 height 15
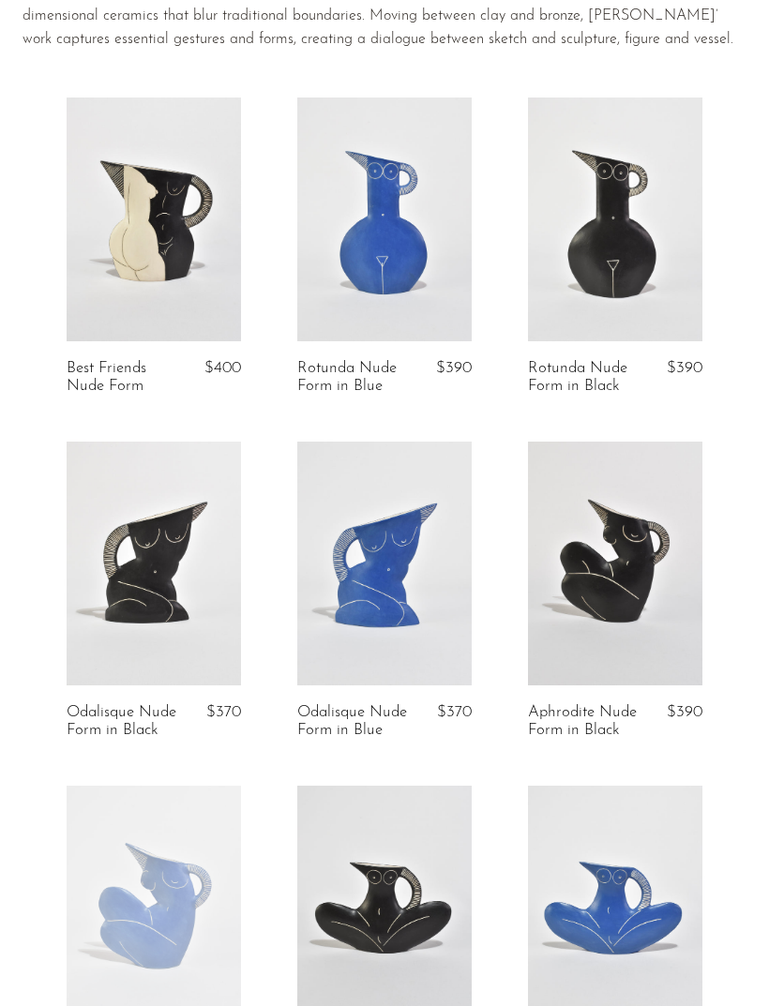
scroll to position [159, 0]
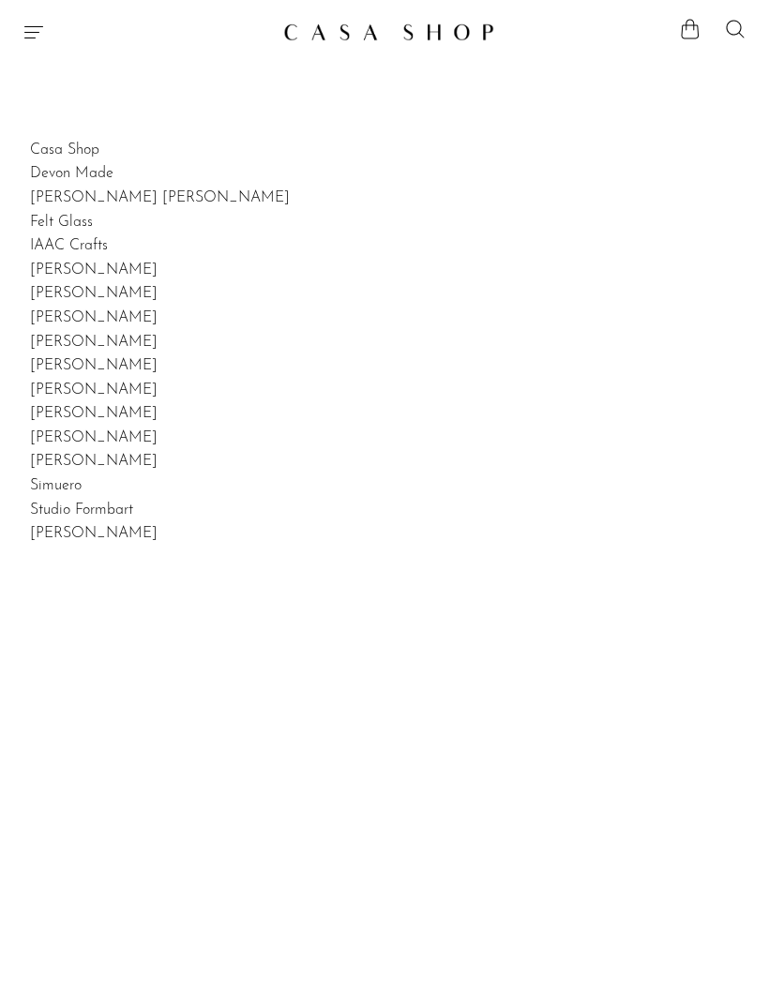
scroll to position [325, 0]
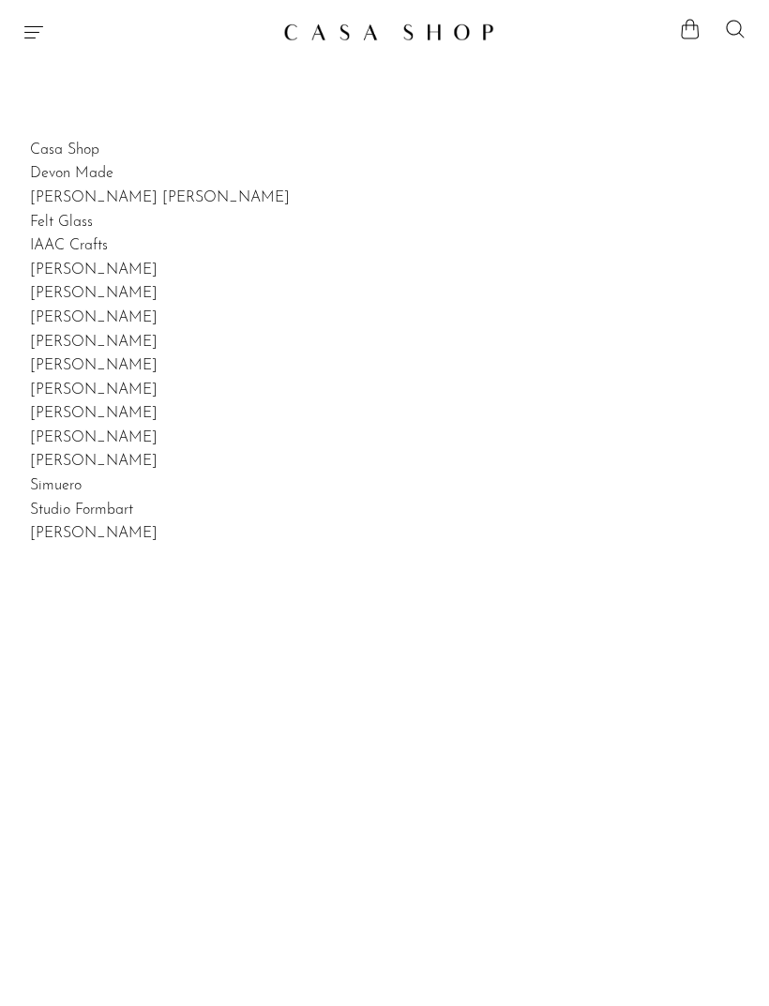
scroll to position [325, 0]
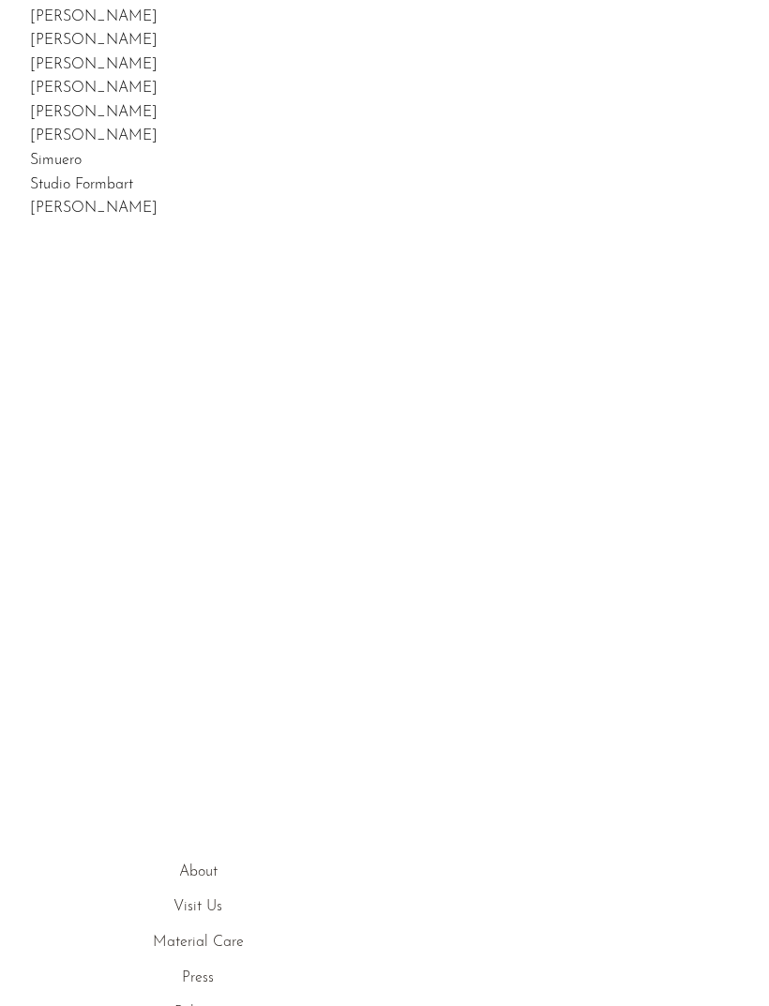
click at [68, 24] on link "Lizzie Ames" at bounding box center [94, 16] width 128 height 15
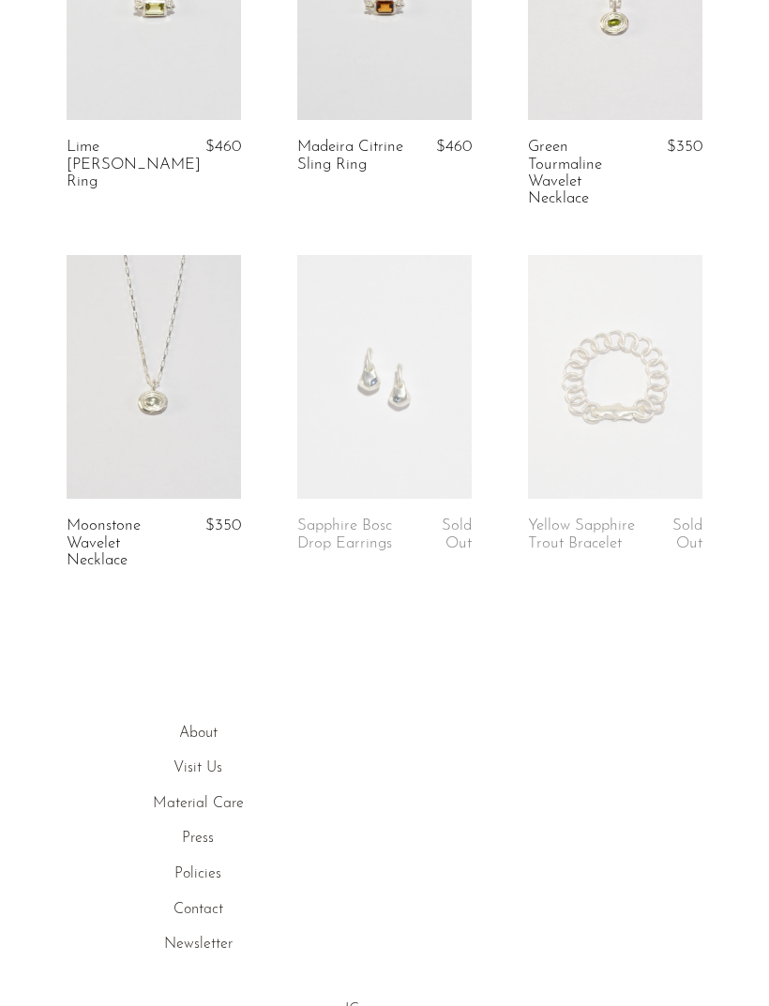
scroll to position [393, 0]
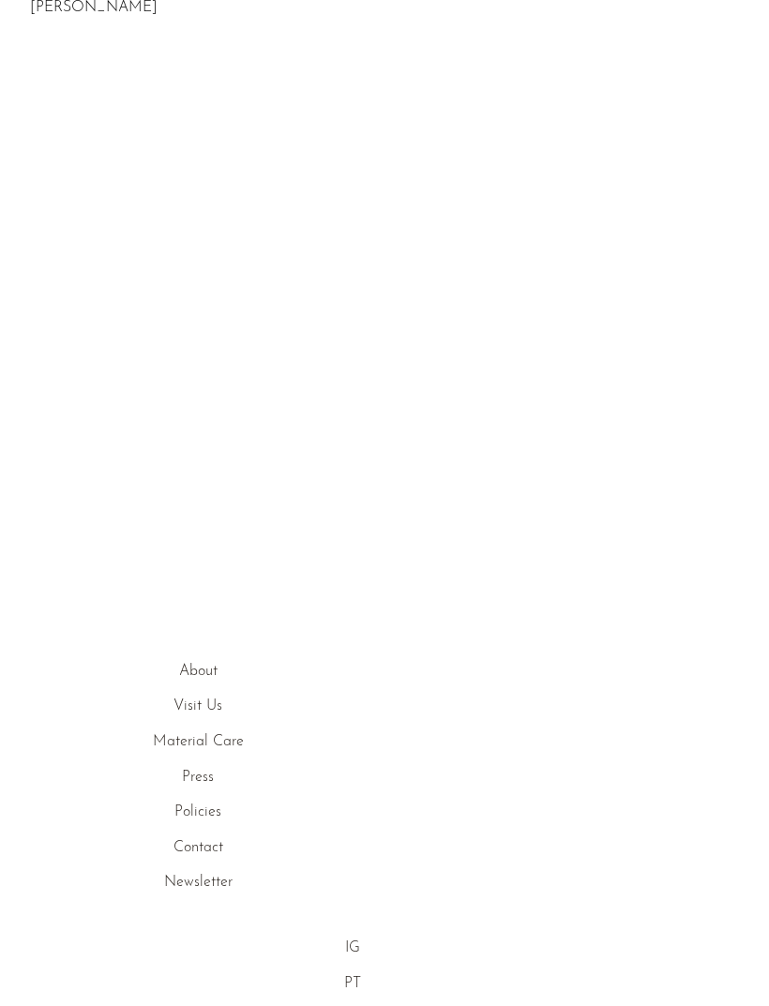
scroll to position [552, 0]
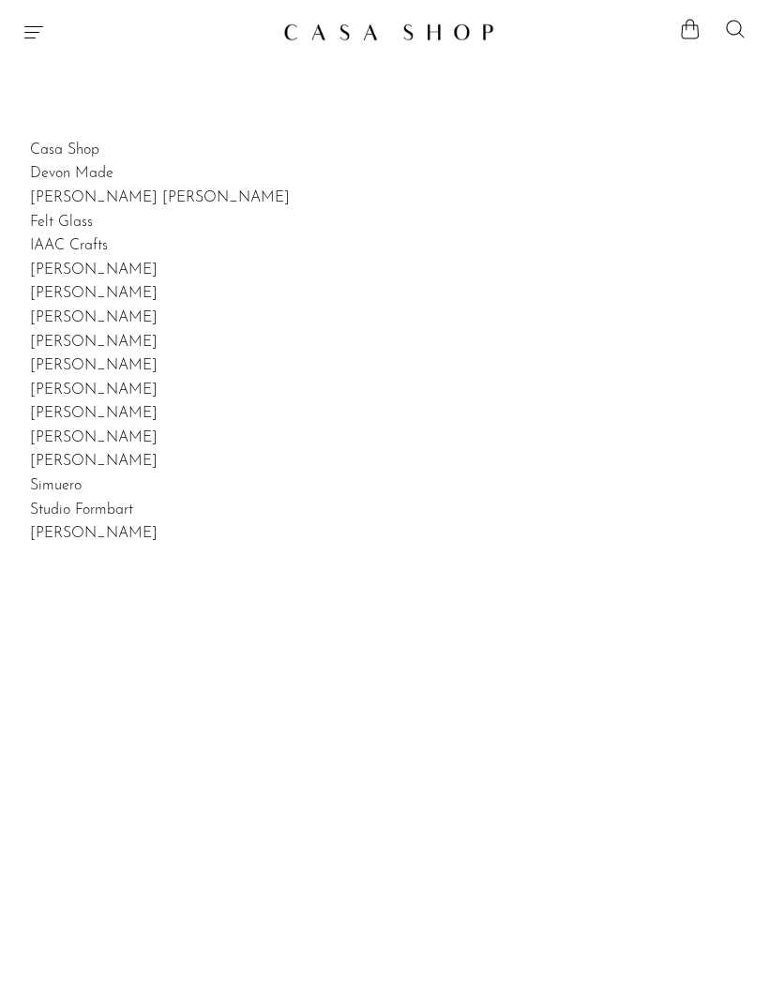
scroll to position [615, 0]
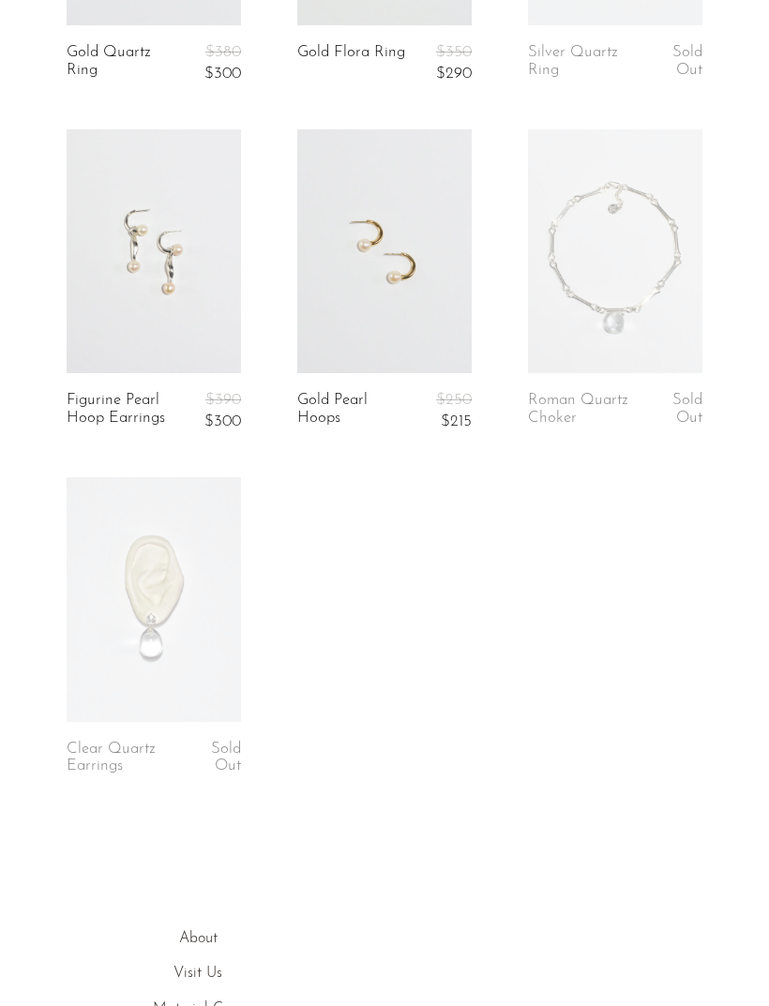
scroll to position [491, 0]
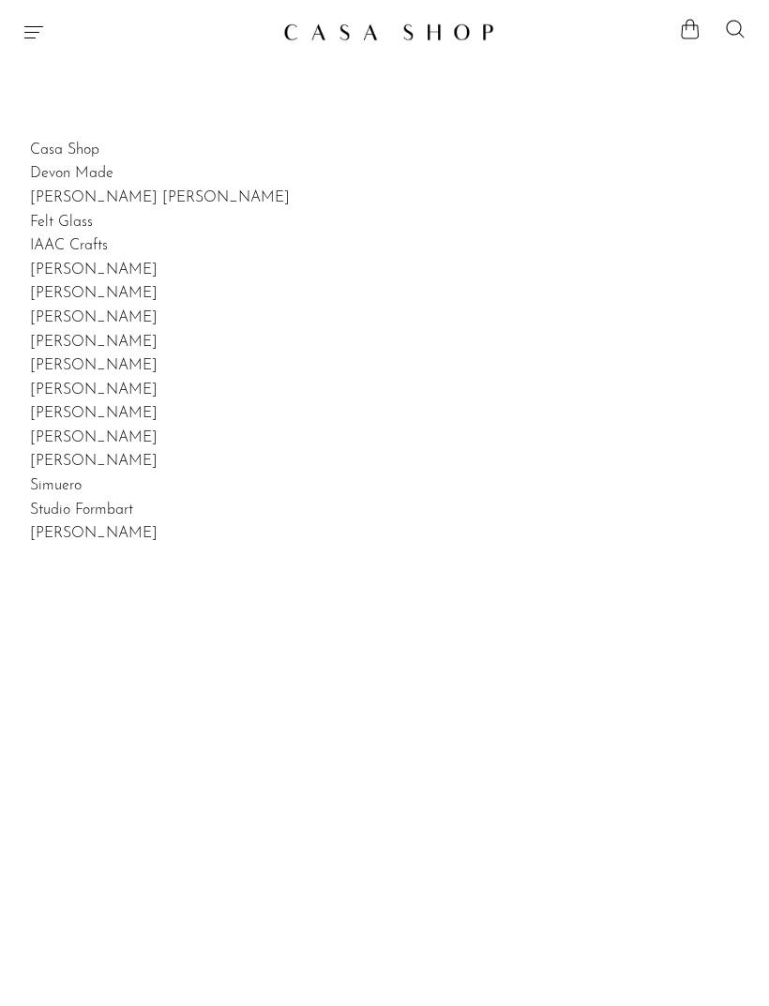
scroll to position [615, 0]
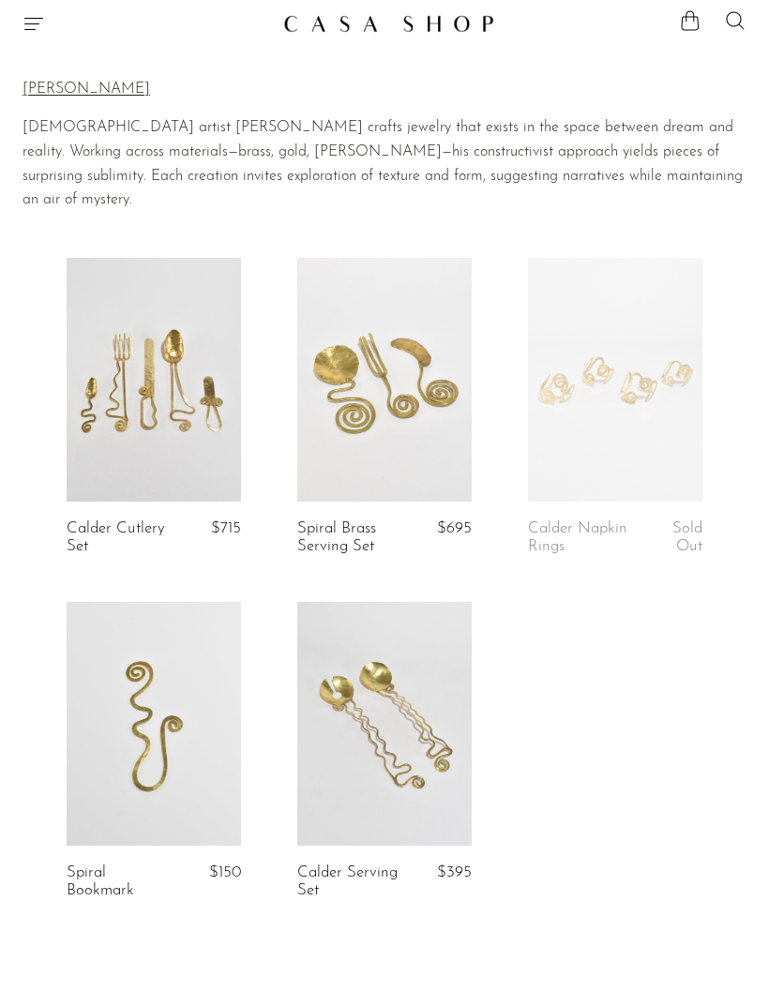
scroll to position [11, 0]
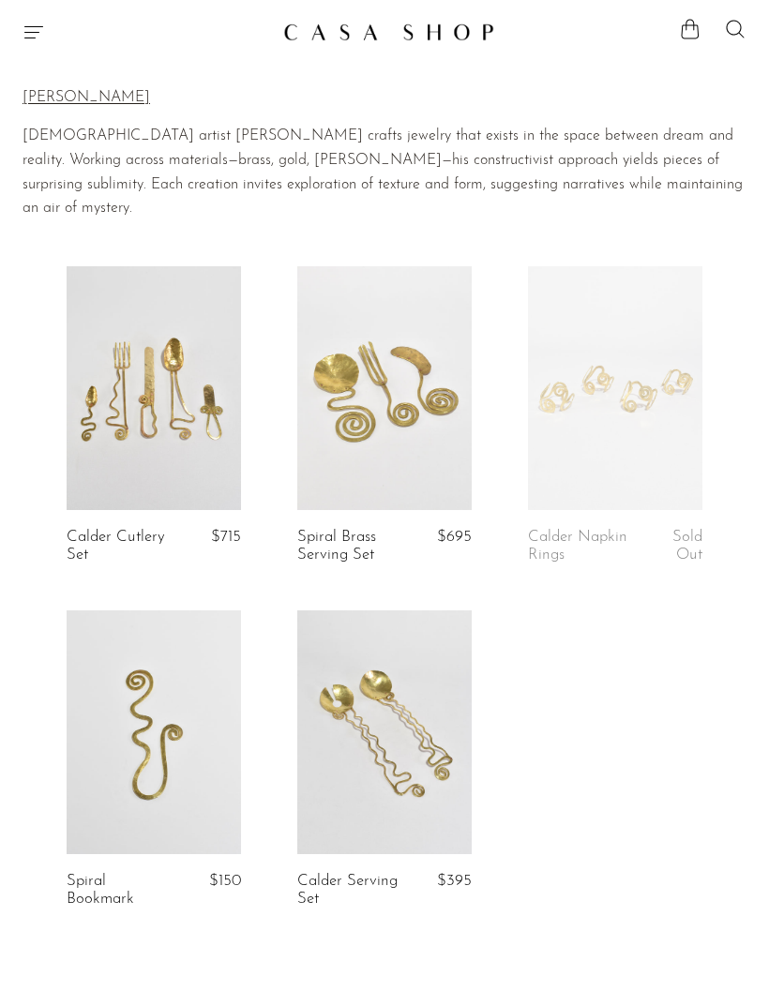
click at [673, 318] on link at bounding box center [615, 388] width 174 height 244
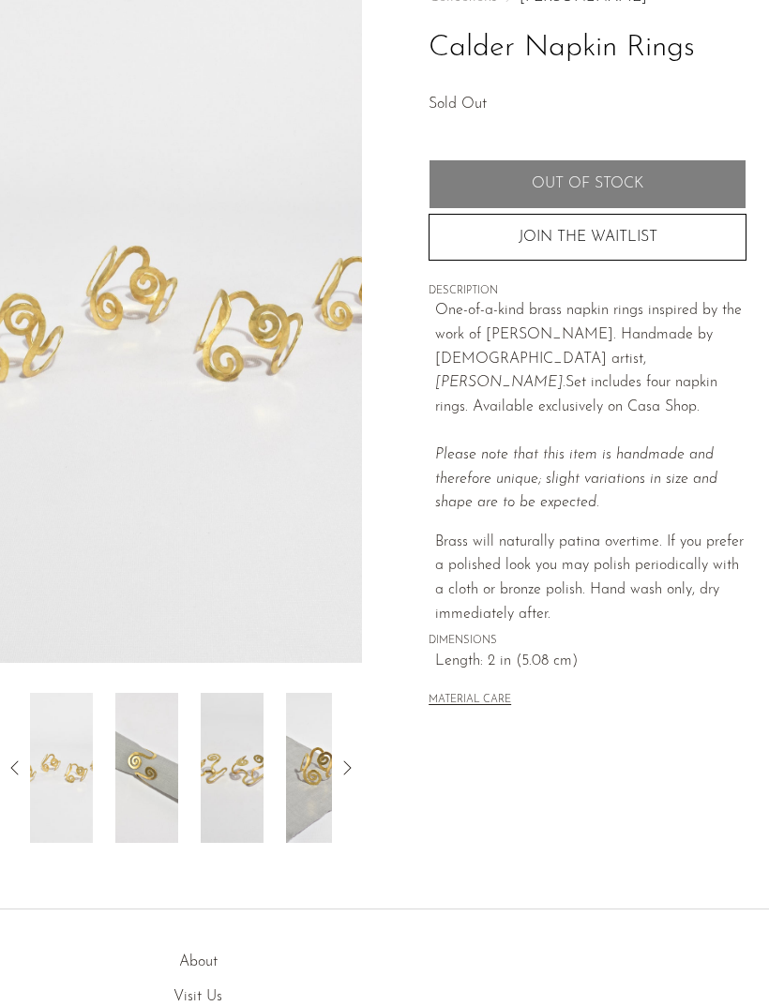
scroll to position [128, 0]
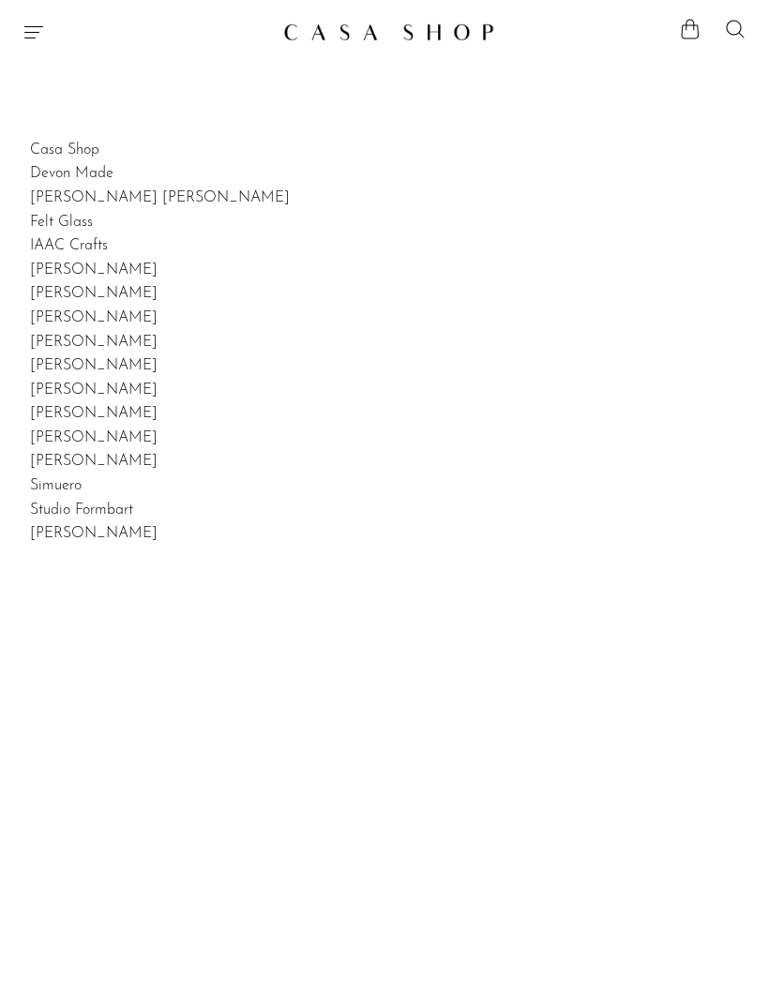
scroll to position [615, 0]
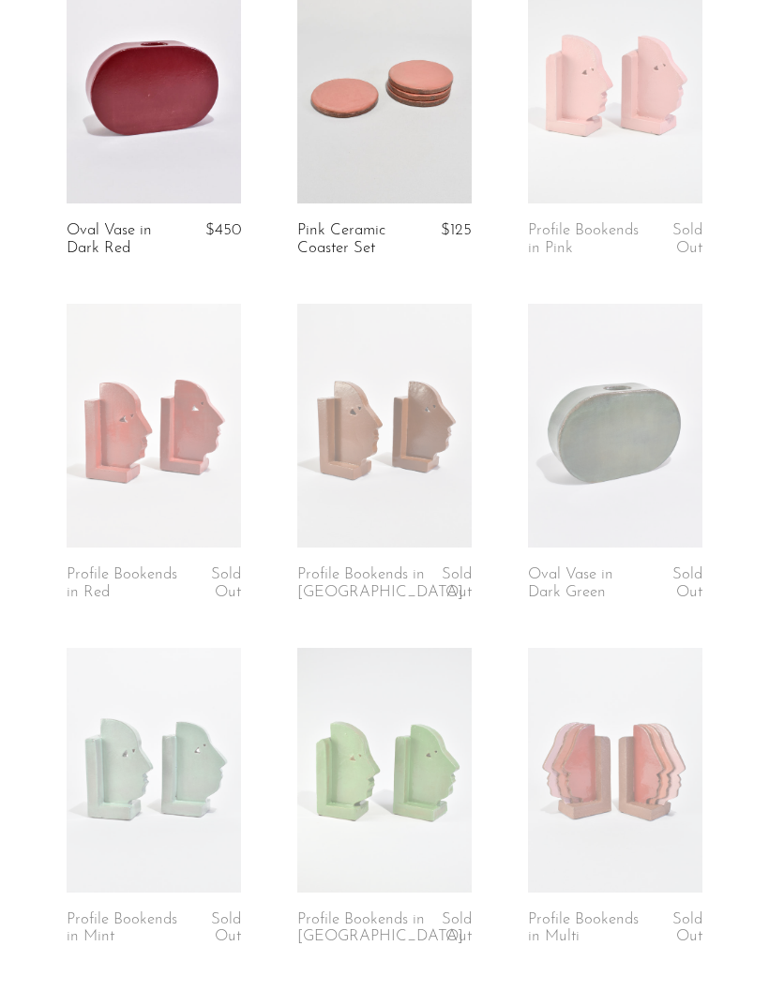
scroll to position [305, 0]
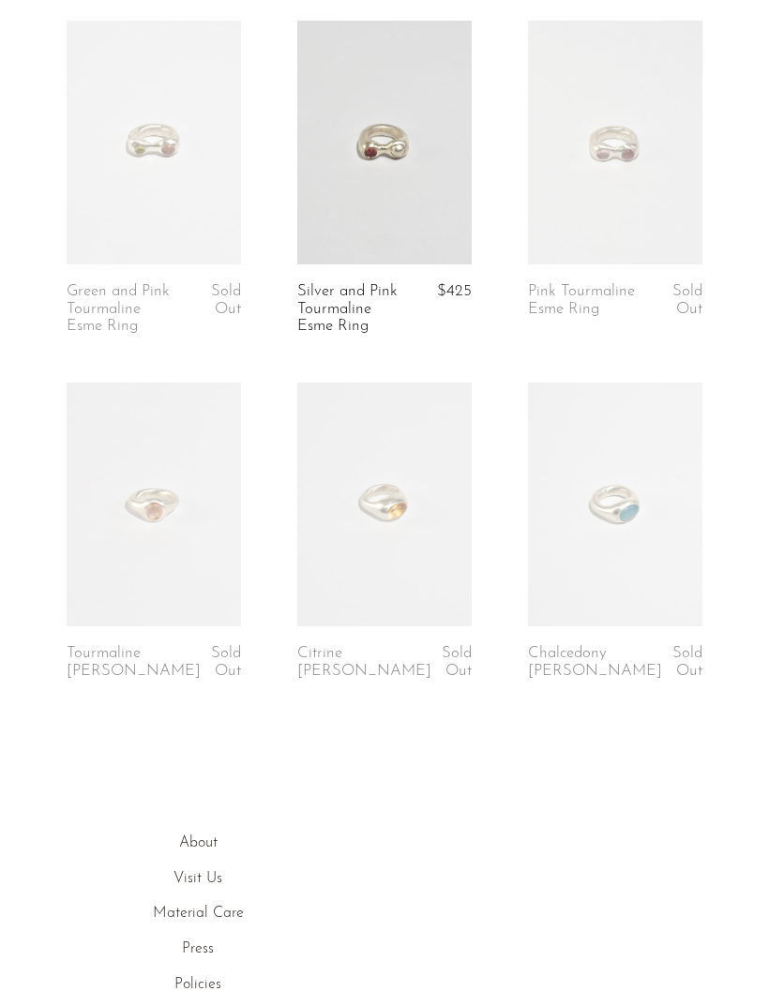
scroll to position [278, 0]
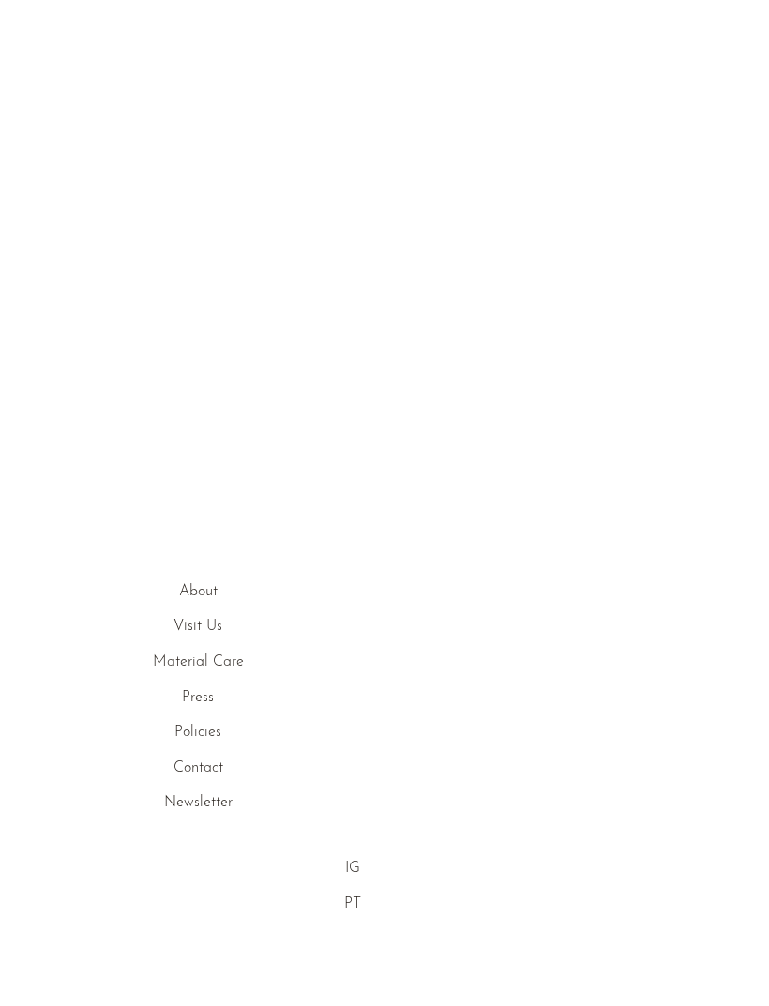
scroll to position [601, 0]
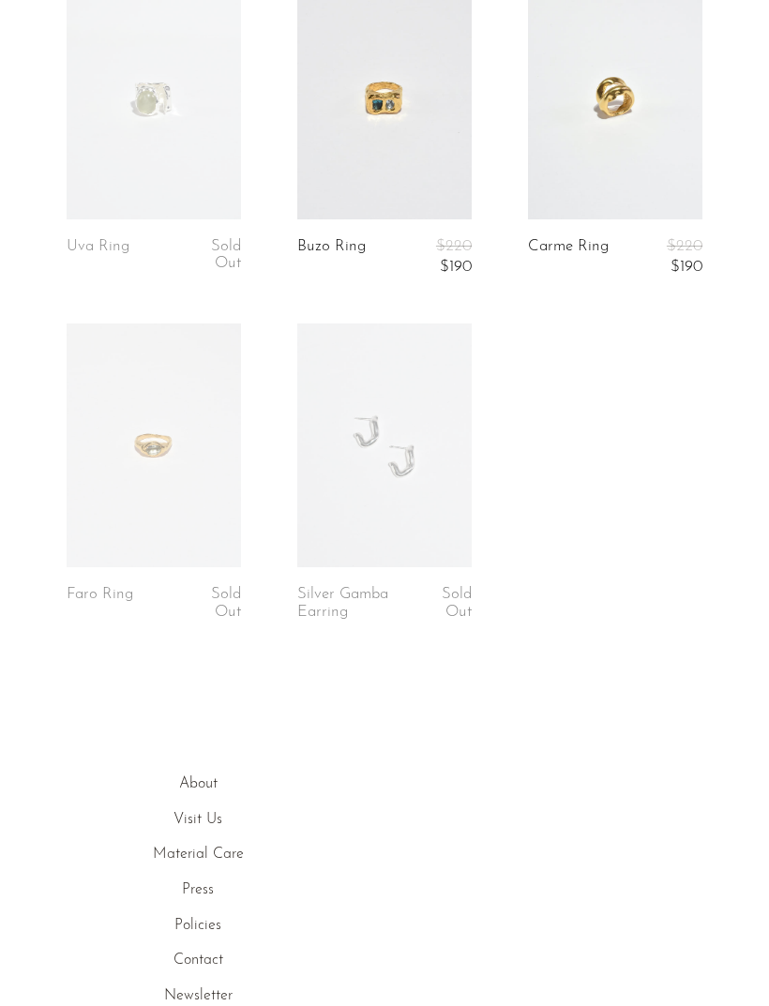
scroll to position [741, 0]
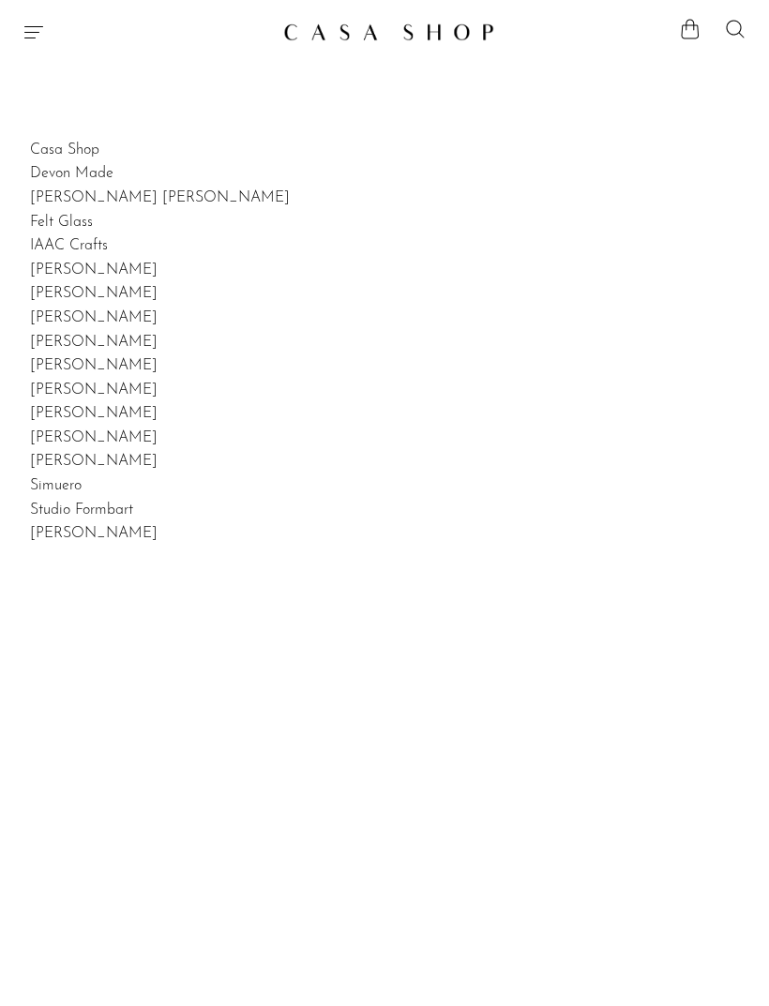
scroll to position [664, 0]
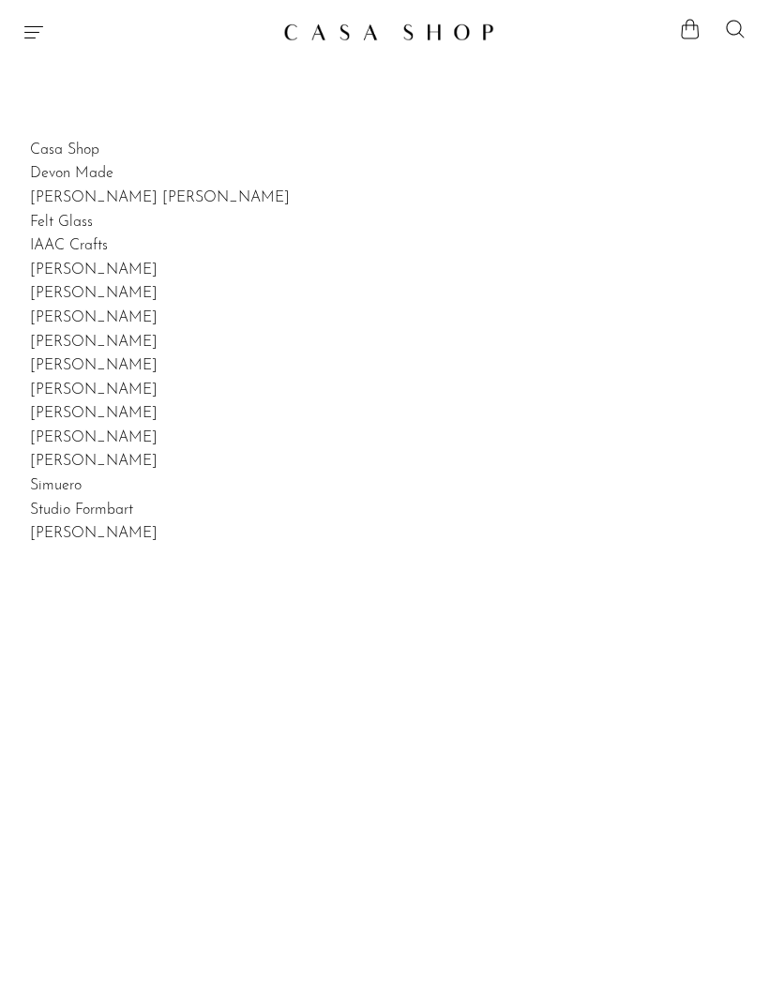
scroll to position [664, 0]
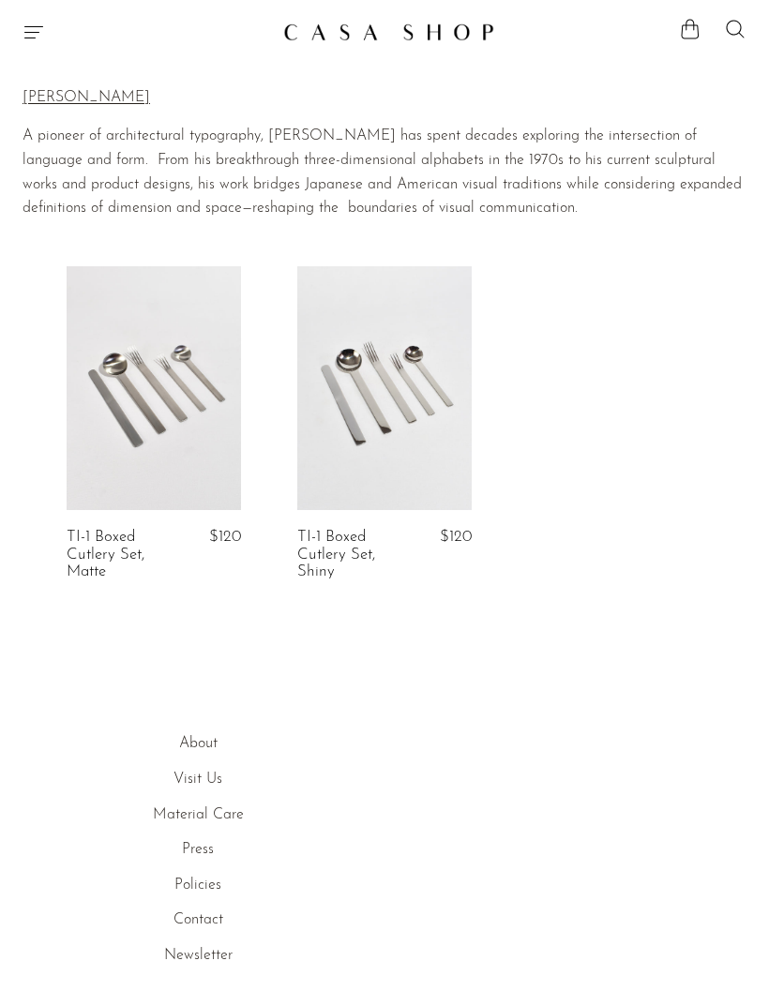
click at [25, 28] on icon "Menu" at bounding box center [34, 32] width 23 height 23
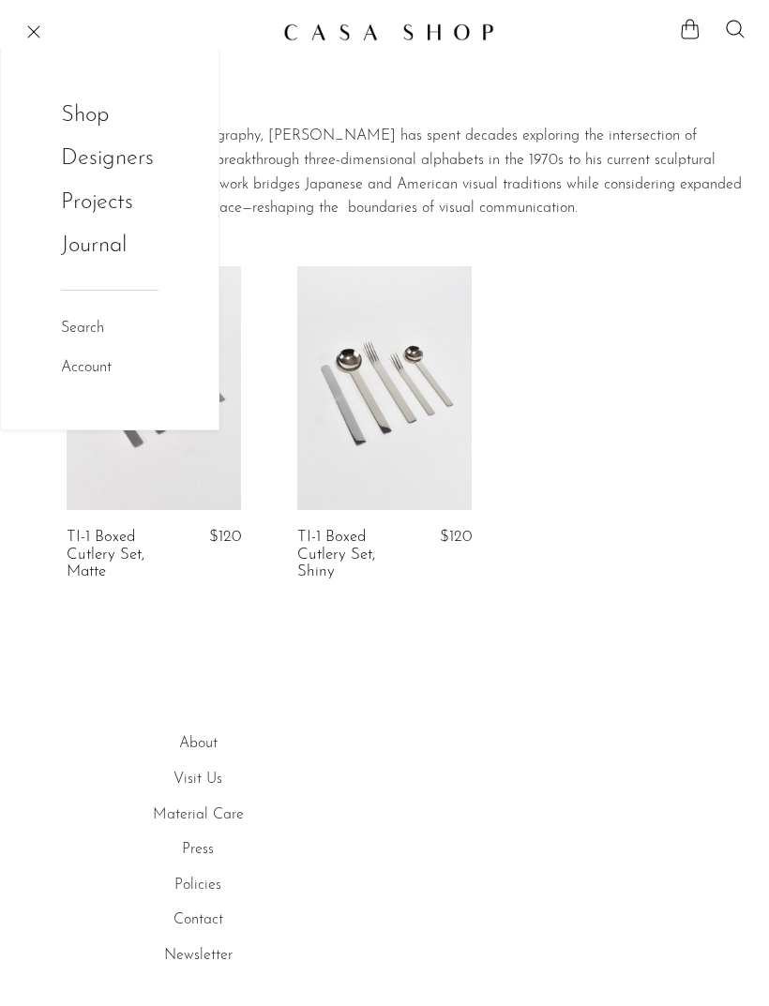
click at [113, 199] on link "Projects" at bounding box center [110, 203] width 98 height 36
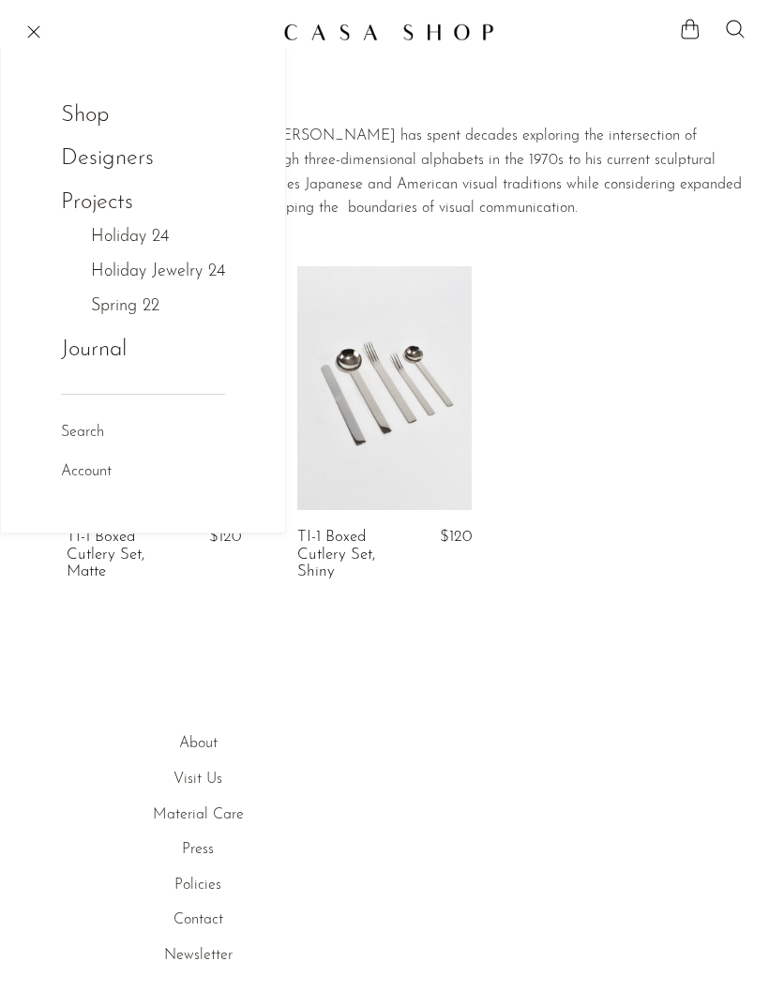
click at [85, 365] on link "Journal" at bounding box center [94, 350] width 66 height 36
click at [84, 113] on link "Shop" at bounding box center [97, 116] width 73 height 36
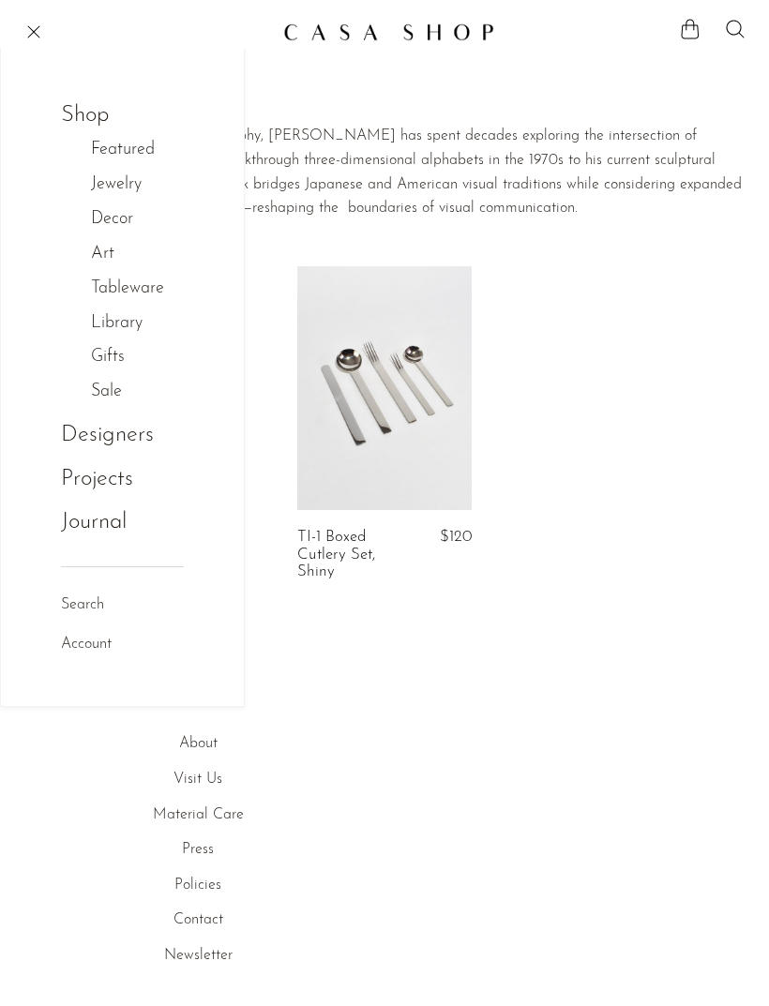
click at [100, 224] on link "Decor" at bounding box center [122, 219] width 62 height 27
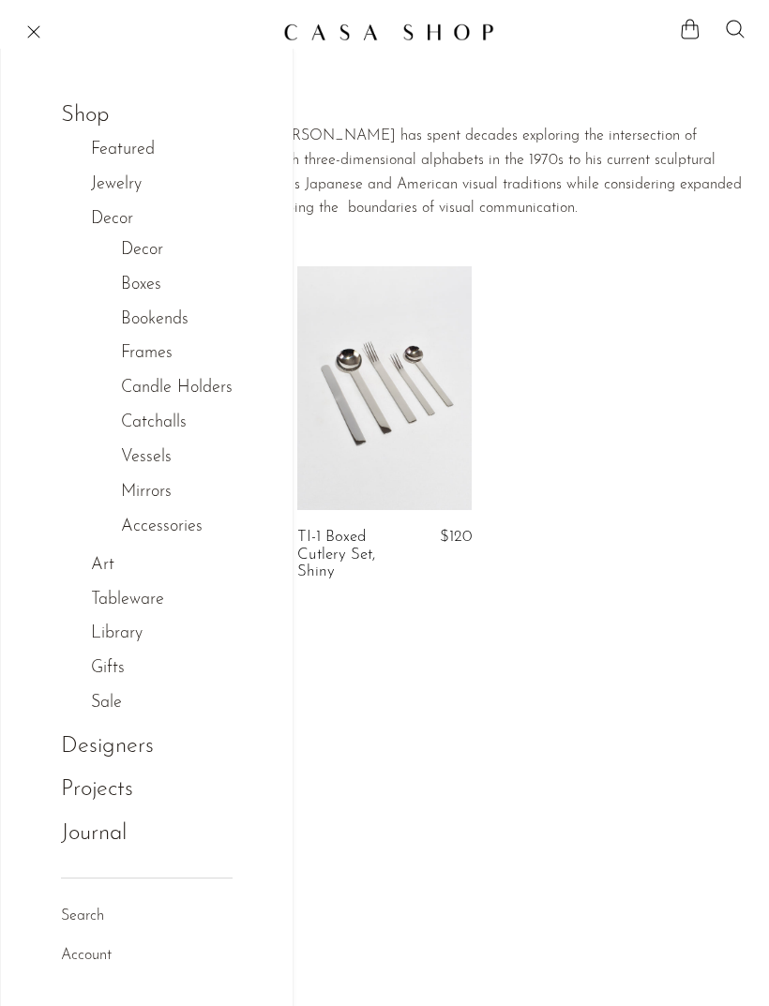
click at [136, 246] on link "Decor" at bounding box center [142, 250] width 42 height 27
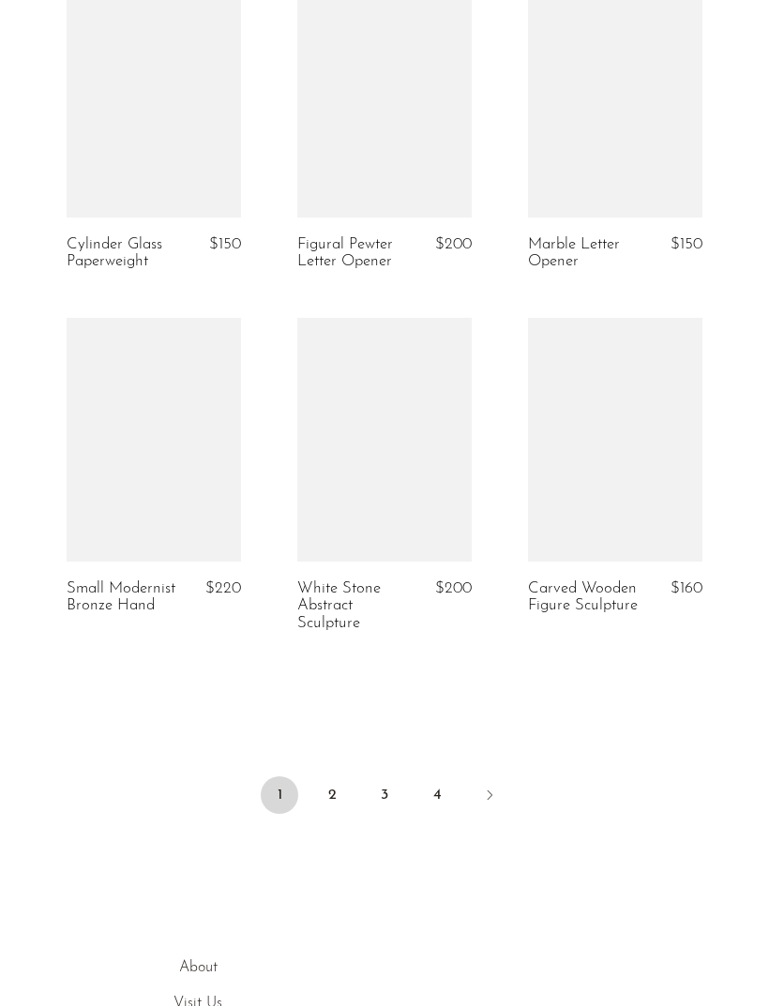
scroll to position [3769, 0]
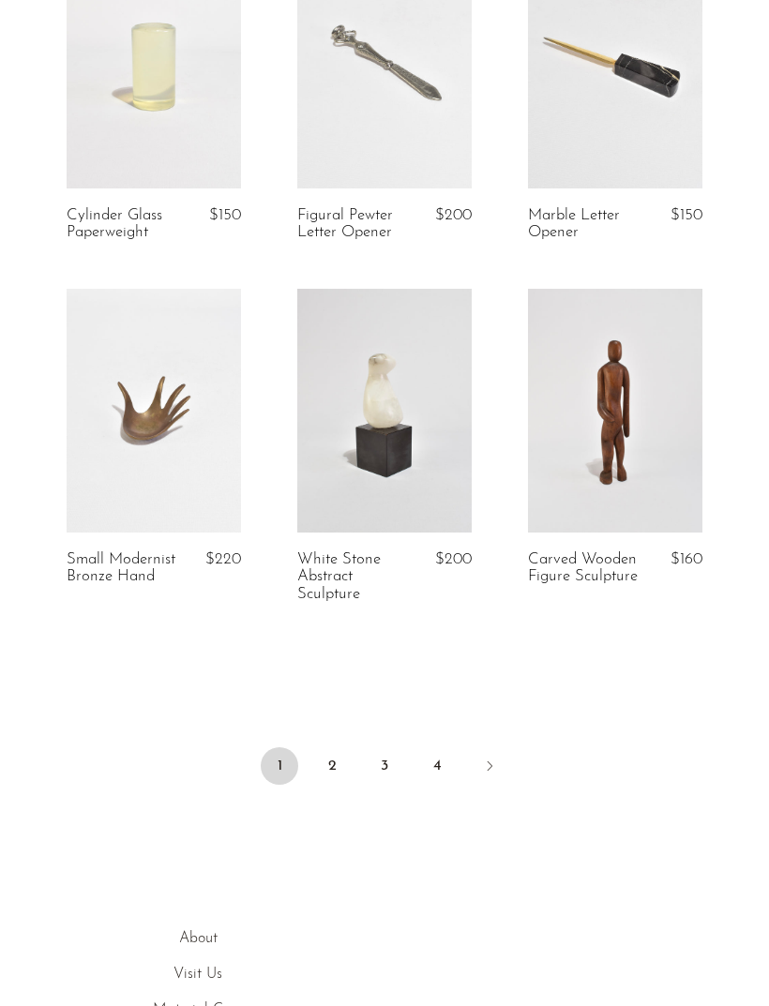
click at [331, 785] on link "2" at bounding box center [332, 766] width 38 height 38
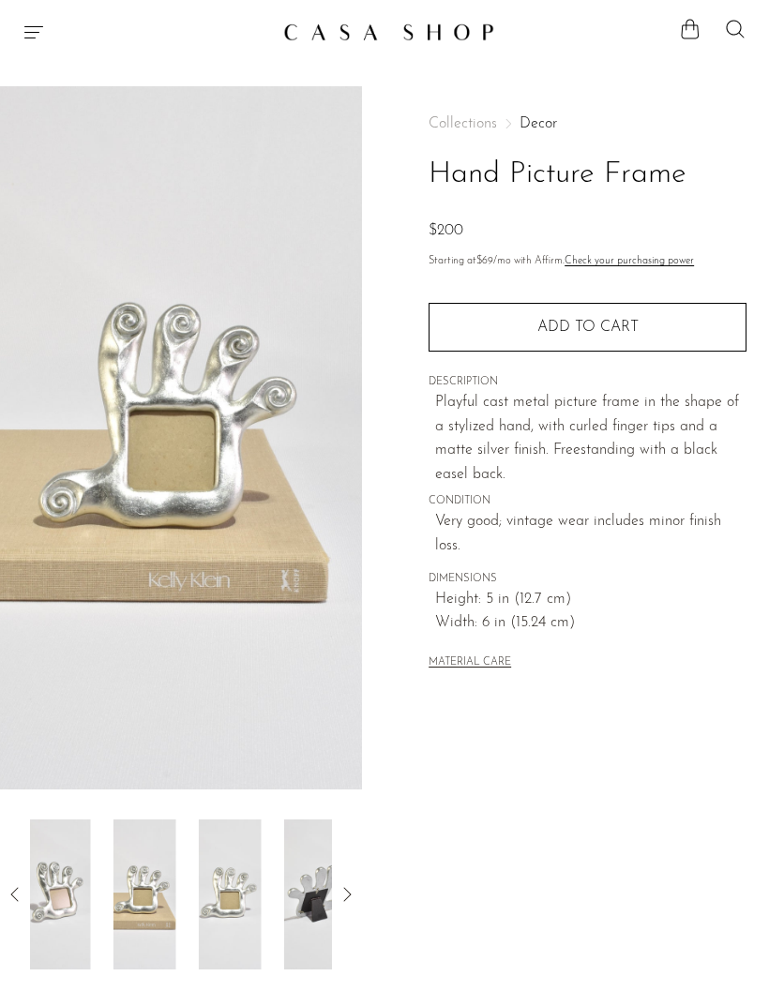
click at [143, 909] on img at bounding box center [144, 894] width 63 height 150
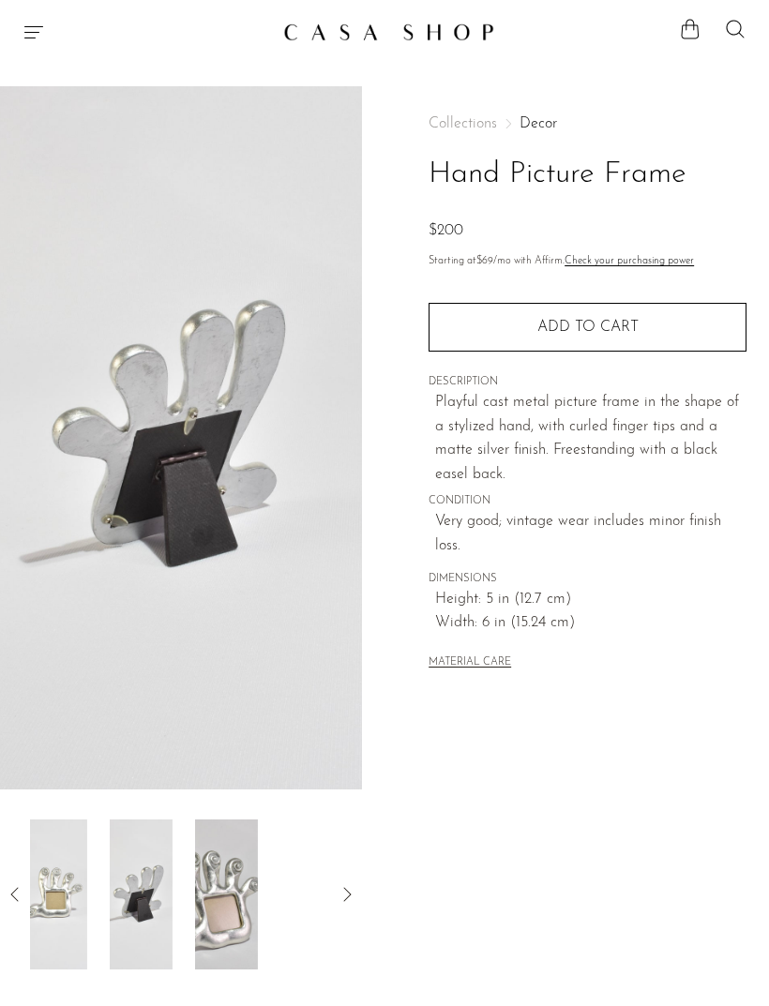
click at [156, 918] on img at bounding box center [141, 894] width 63 height 150
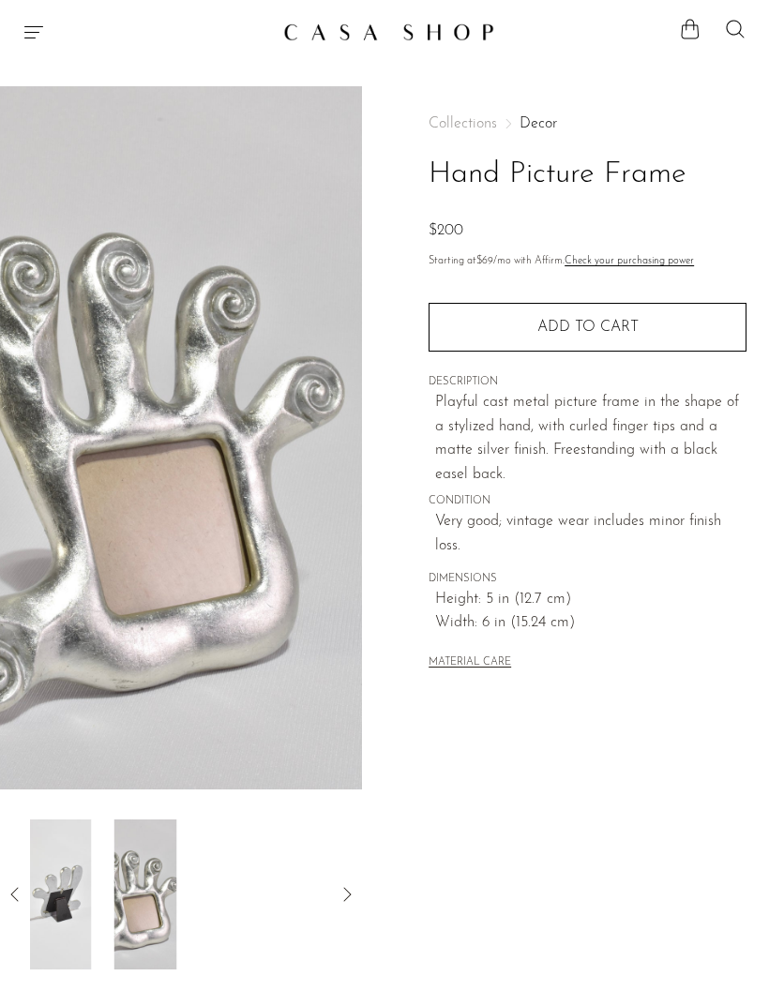
click at [167, 907] on img at bounding box center [145, 894] width 63 height 150
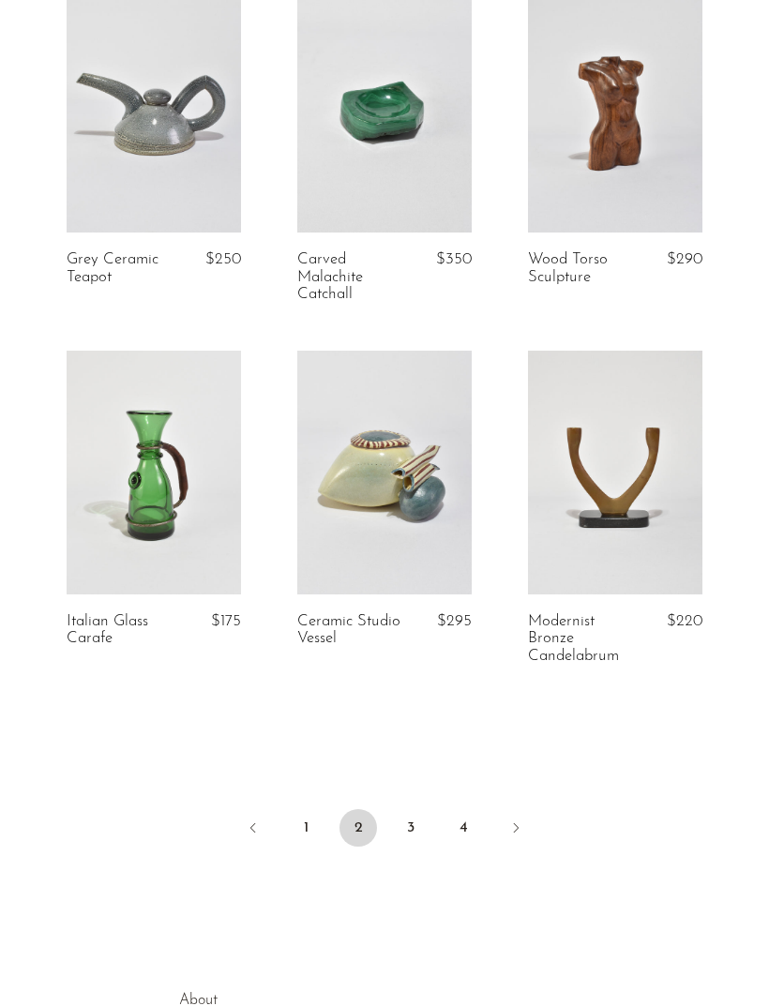
scroll to position [3672, 0]
click at [422, 820] on link "3" at bounding box center [411, 828] width 38 height 38
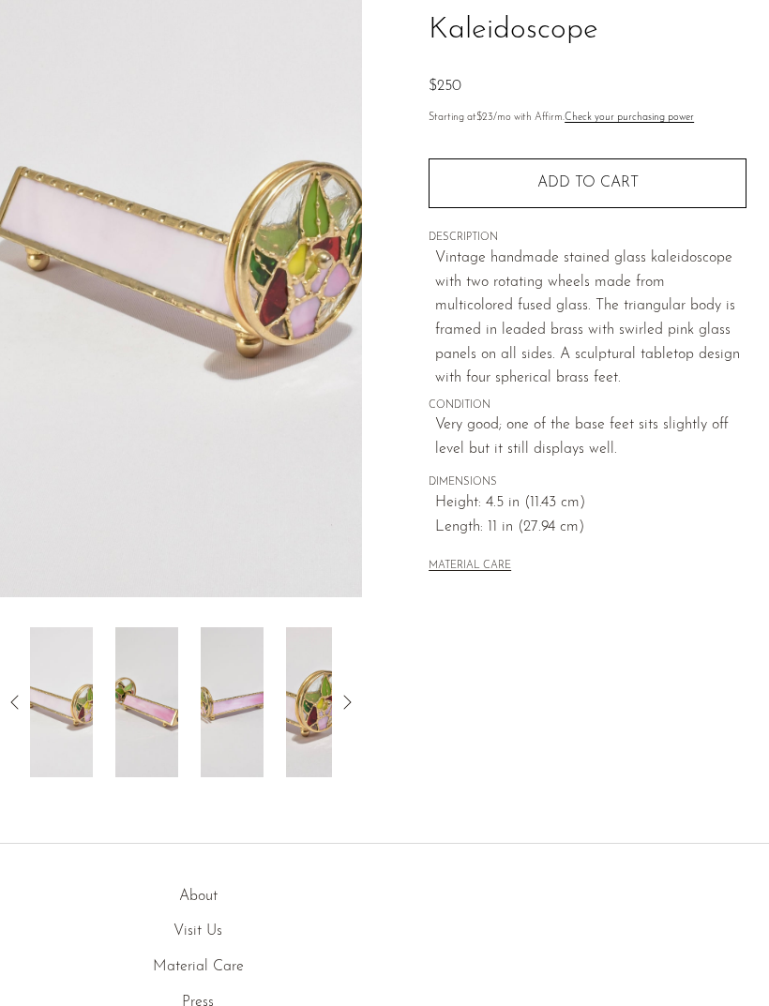
scroll to position [203, 0]
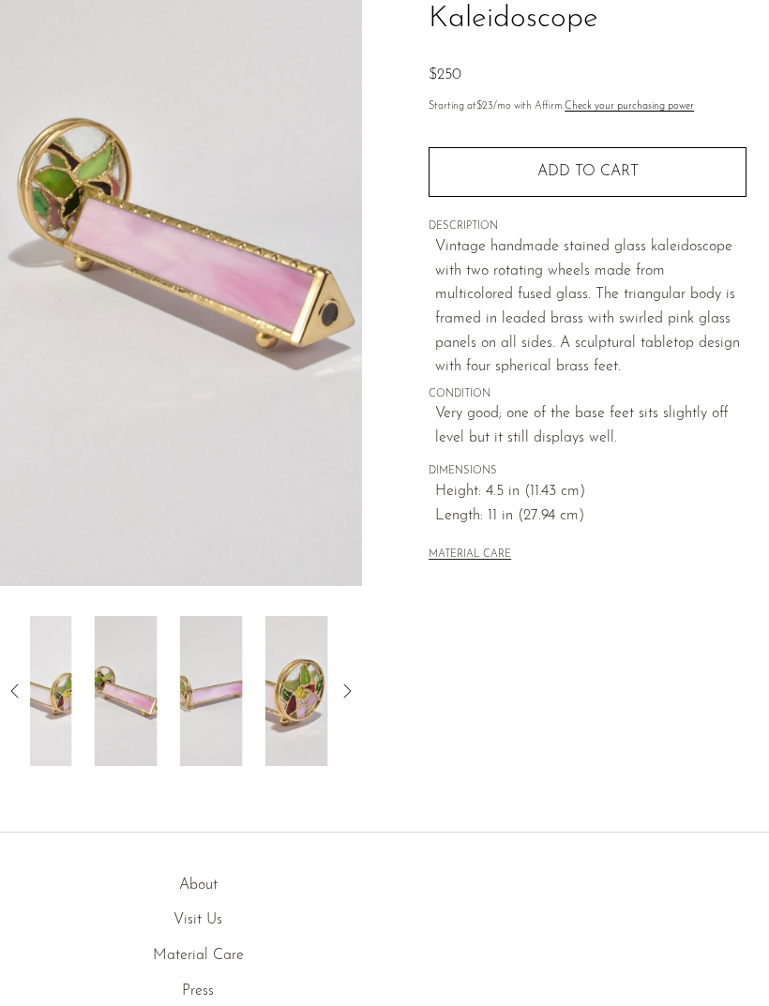
click at [144, 716] on img at bounding box center [126, 691] width 63 height 150
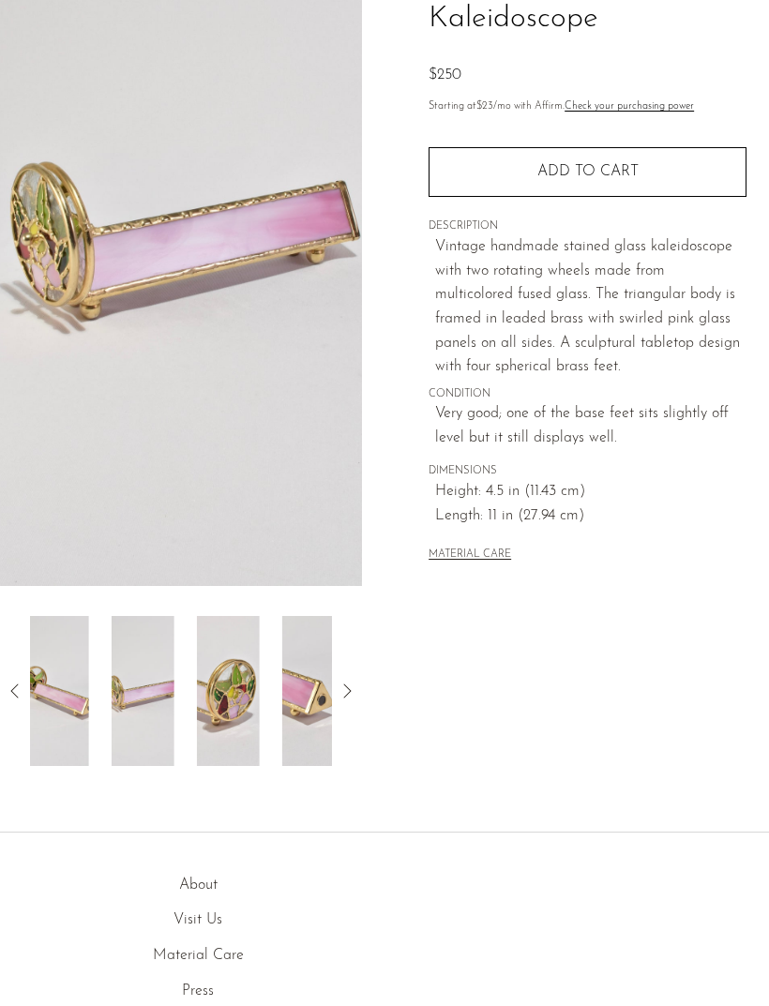
click at [160, 714] on img at bounding box center [143, 691] width 63 height 150
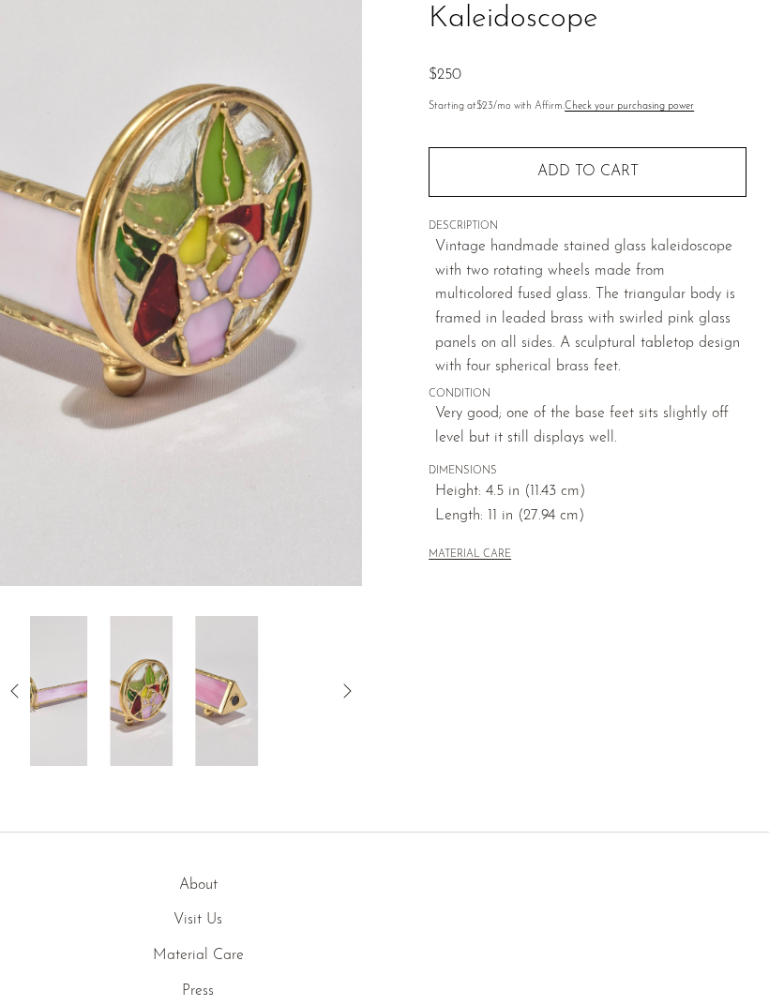
click at [158, 718] on img at bounding box center [141, 691] width 63 height 150
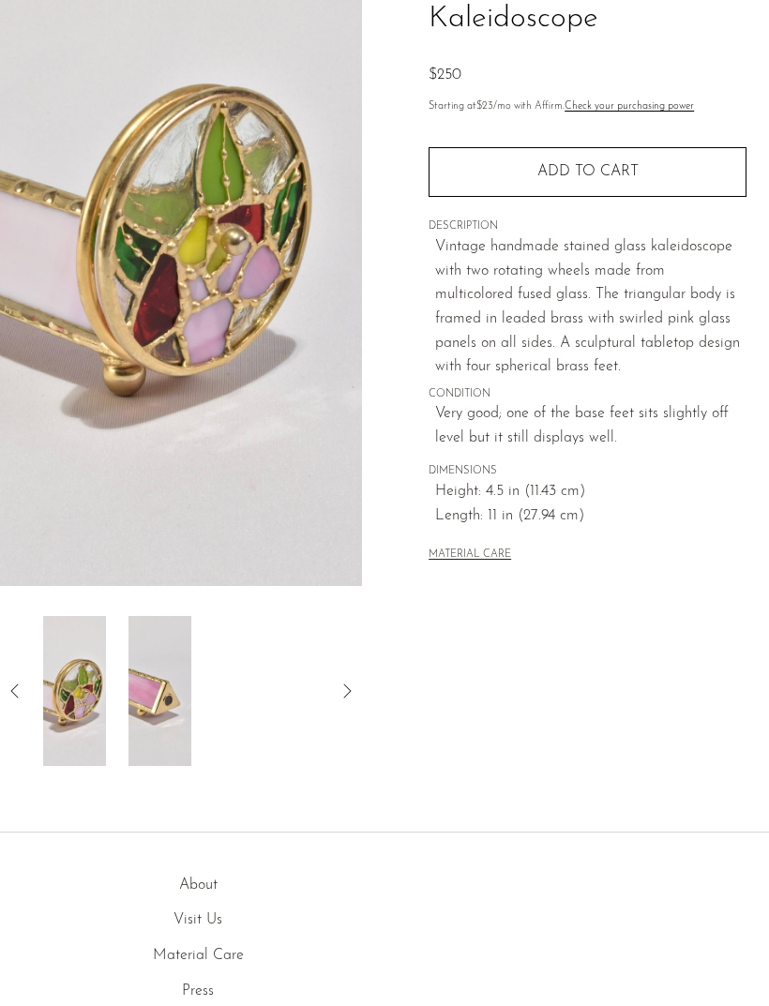
click at [160, 717] on img at bounding box center [159, 691] width 63 height 150
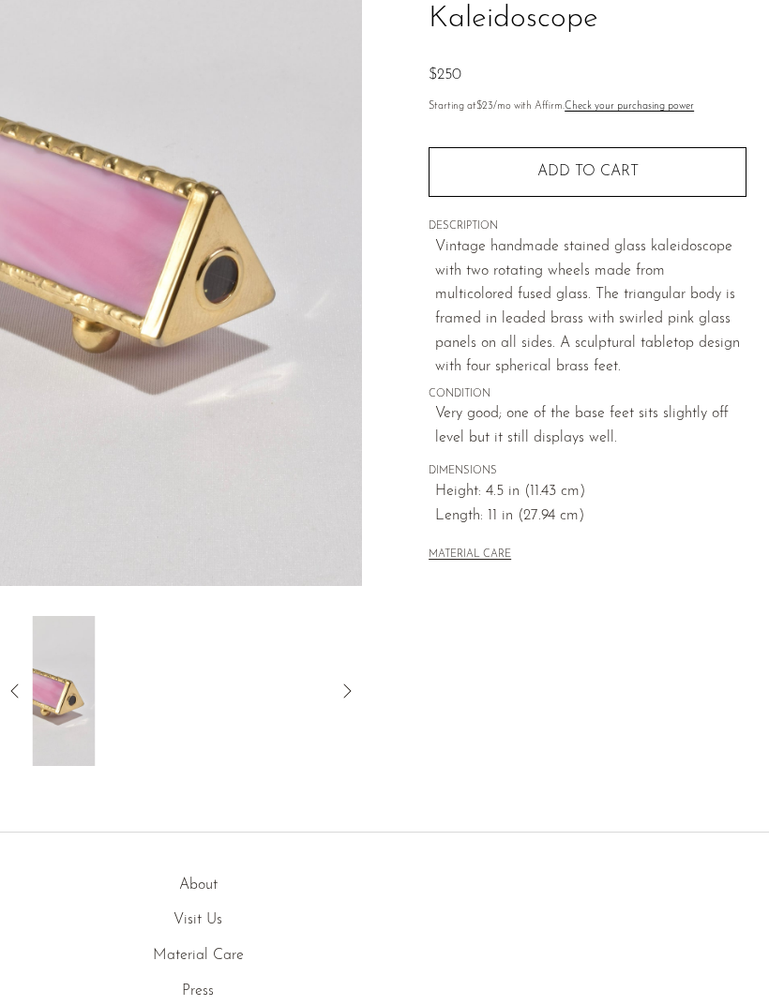
click at [158, 718] on div at bounding box center [181, 691] width 302 height 150
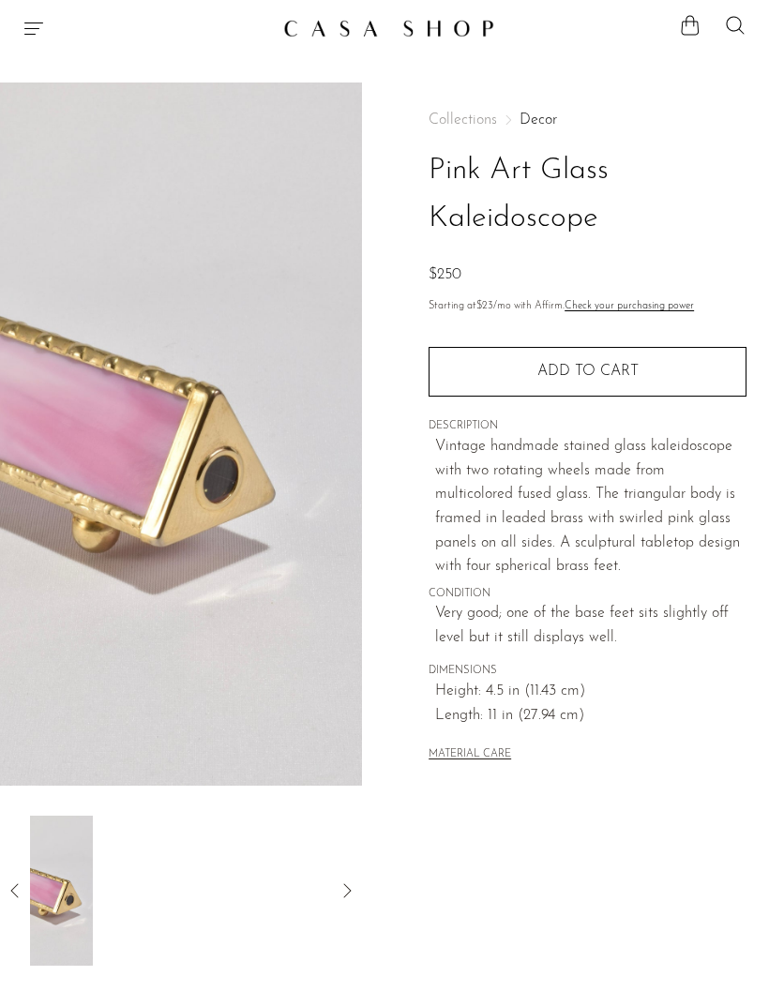
scroll to position [0, 0]
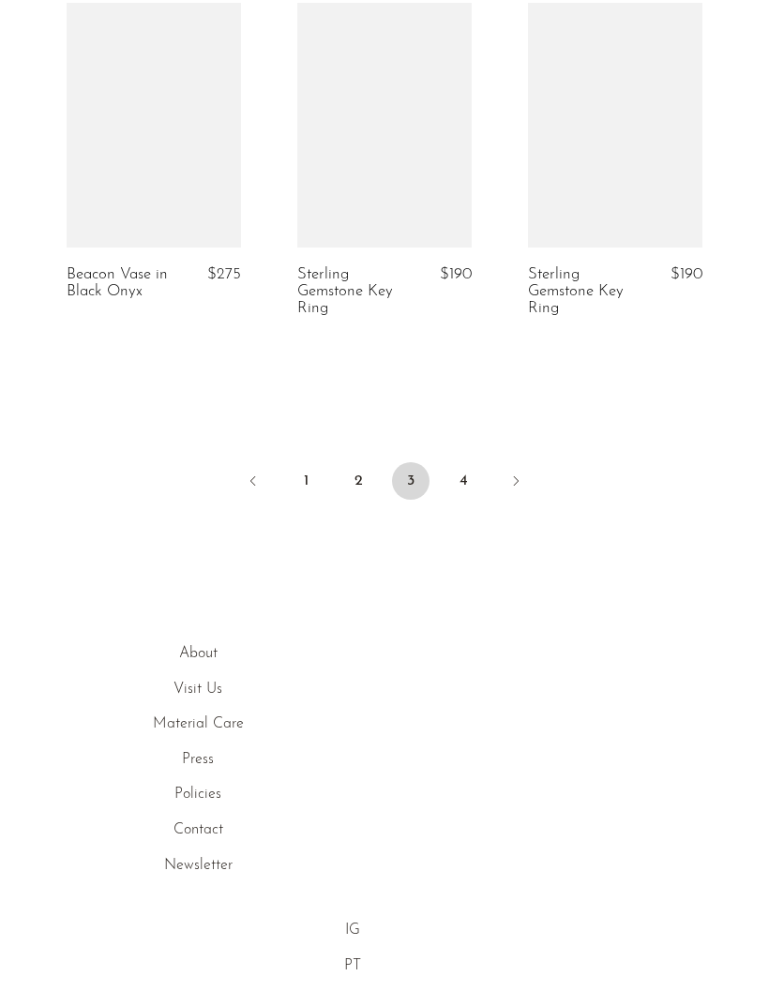
scroll to position [4000, 0]
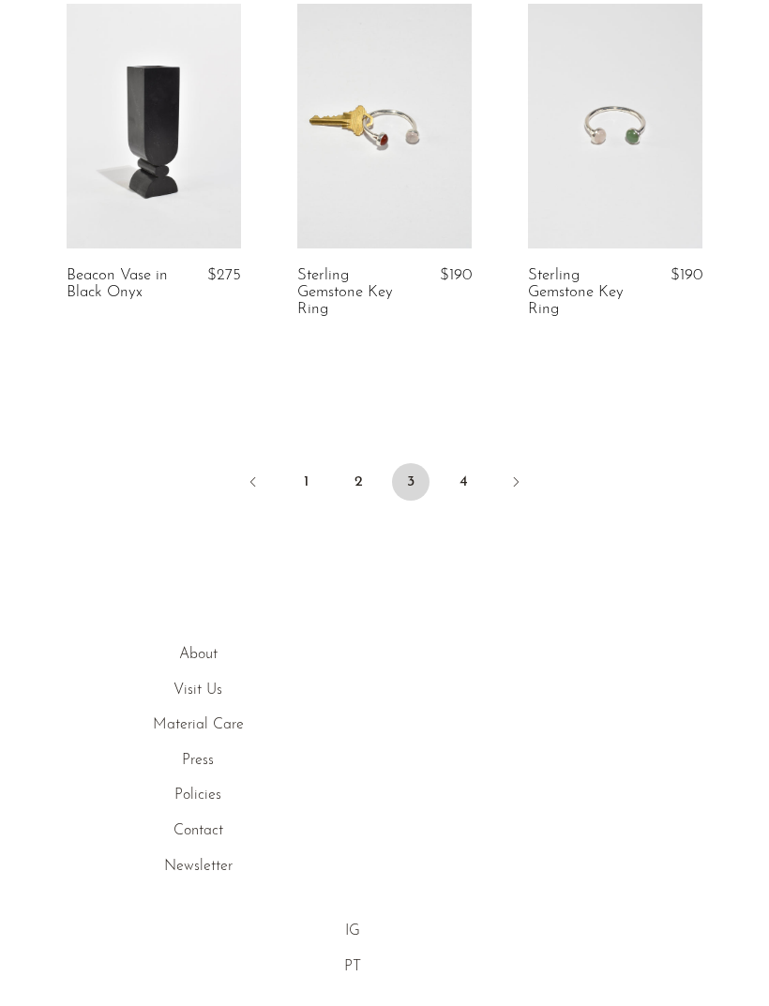
click at [473, 474] on link "4" at bounding box center [463, 483] width 38 height 38
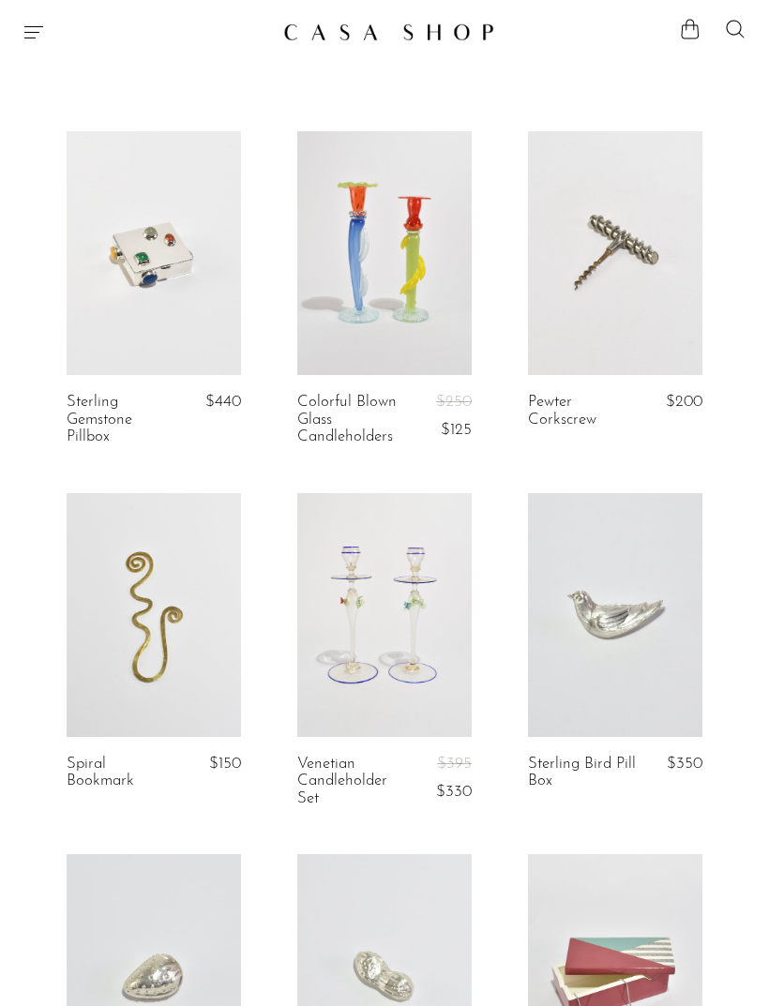
click at [41, 34] on icon "Menu" at bounding box center [34, 32] width 23 height 23
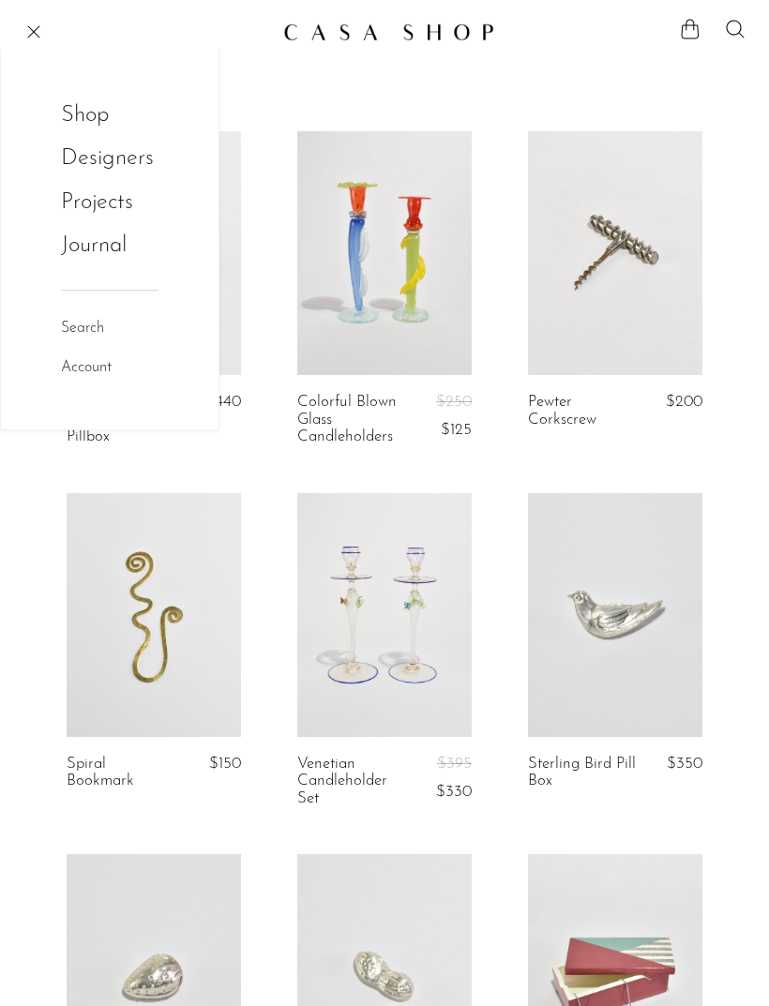
click at [79, 111] on link "Shop" at bounding box center [97, 116] width 73 height 36
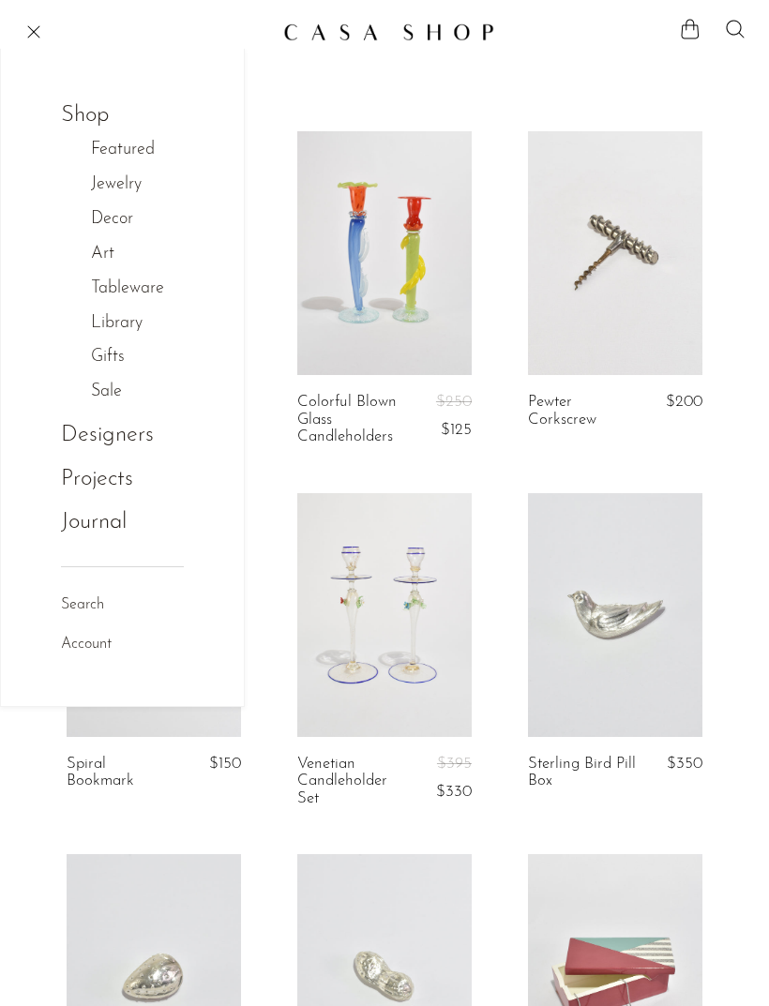
click at [112, 214] on link "Decor" at bounding box center [122, 219] width 62 height 27
